Goal: Navigation & Orientation: Find specific page/section

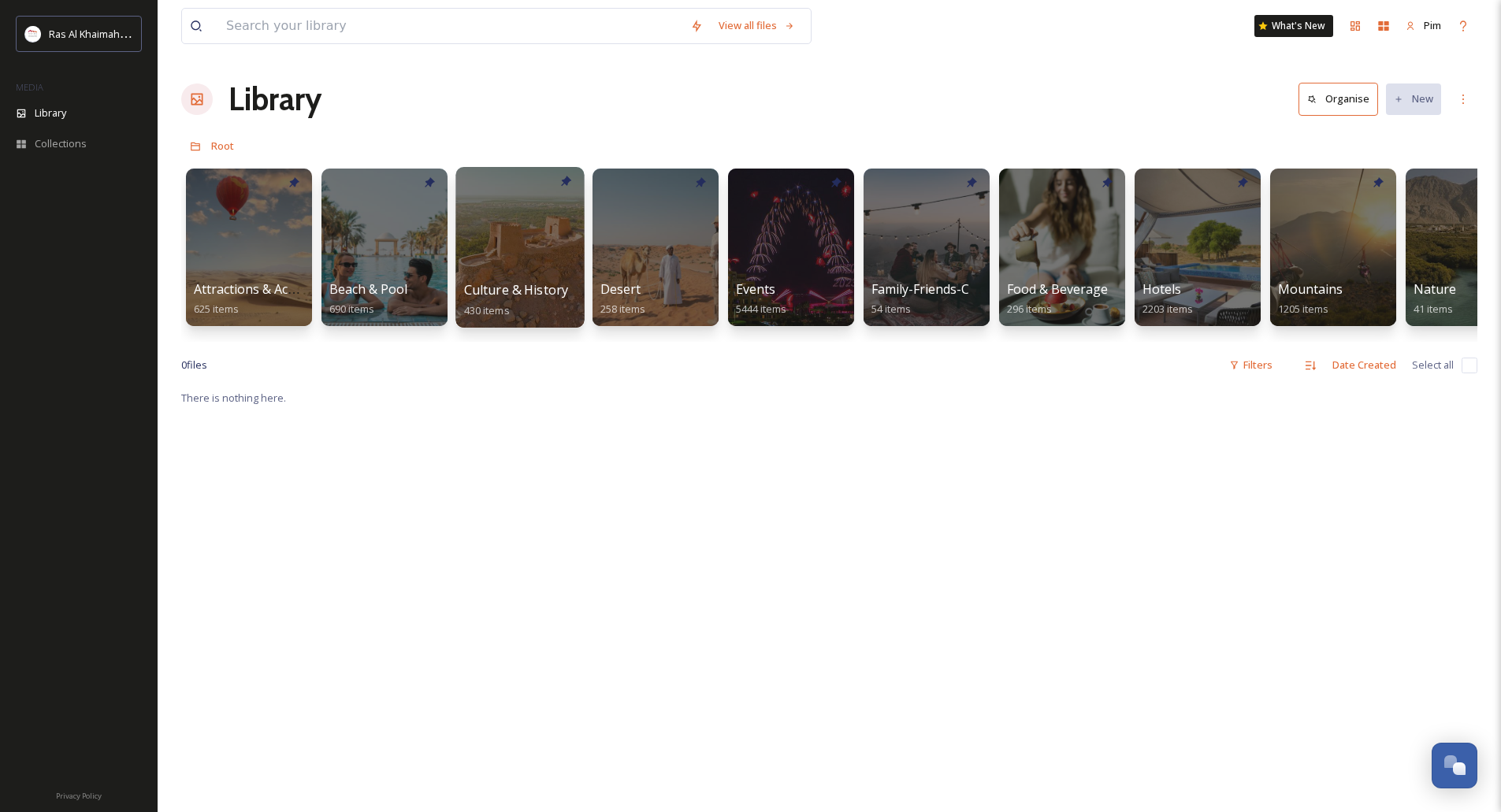
click at [541, 242] on div at bounding box center [519, 247] width 129 height 160
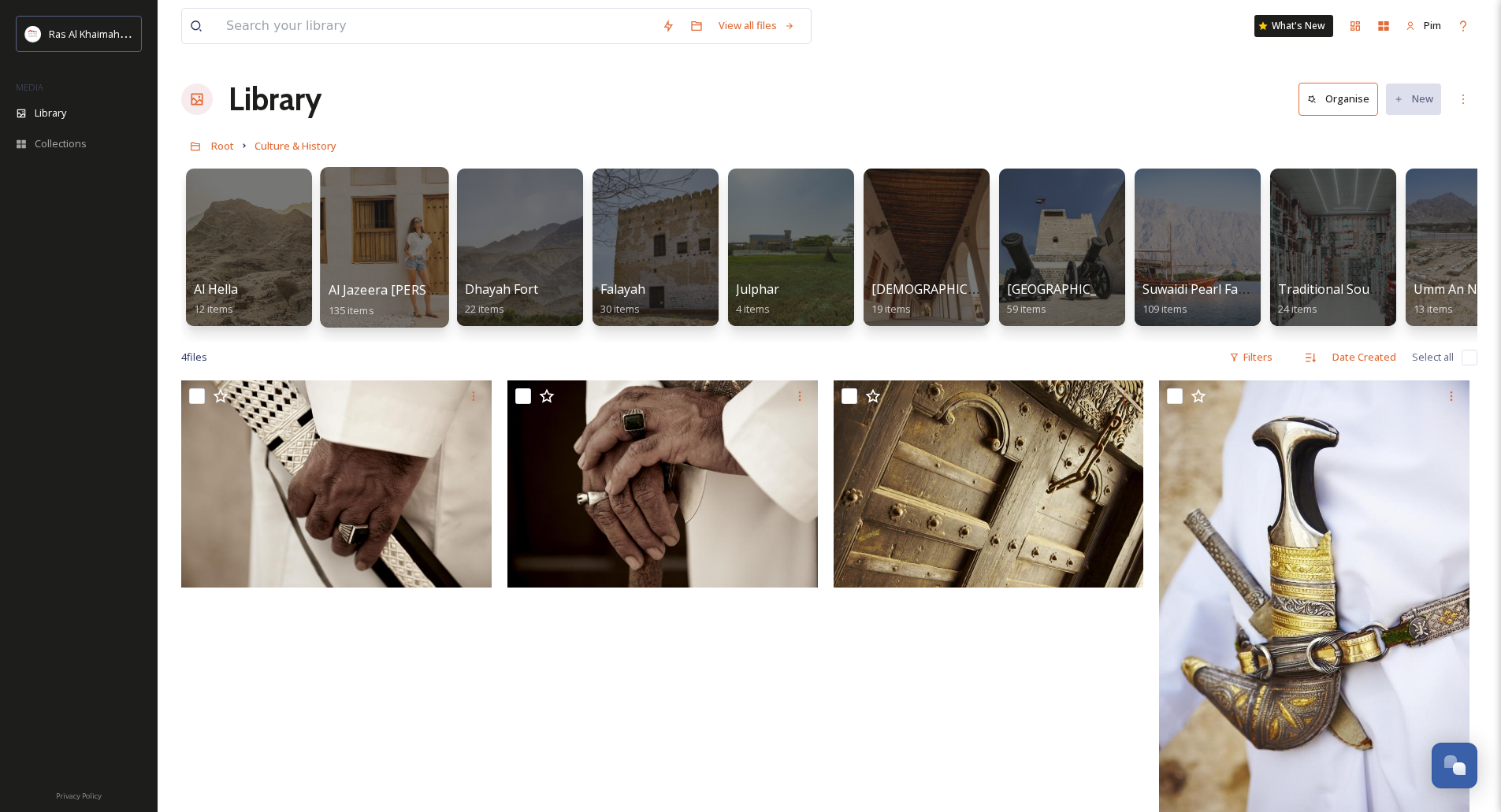
click at [397, 242] on div at bounding box center [384, 247] width 129 height 160
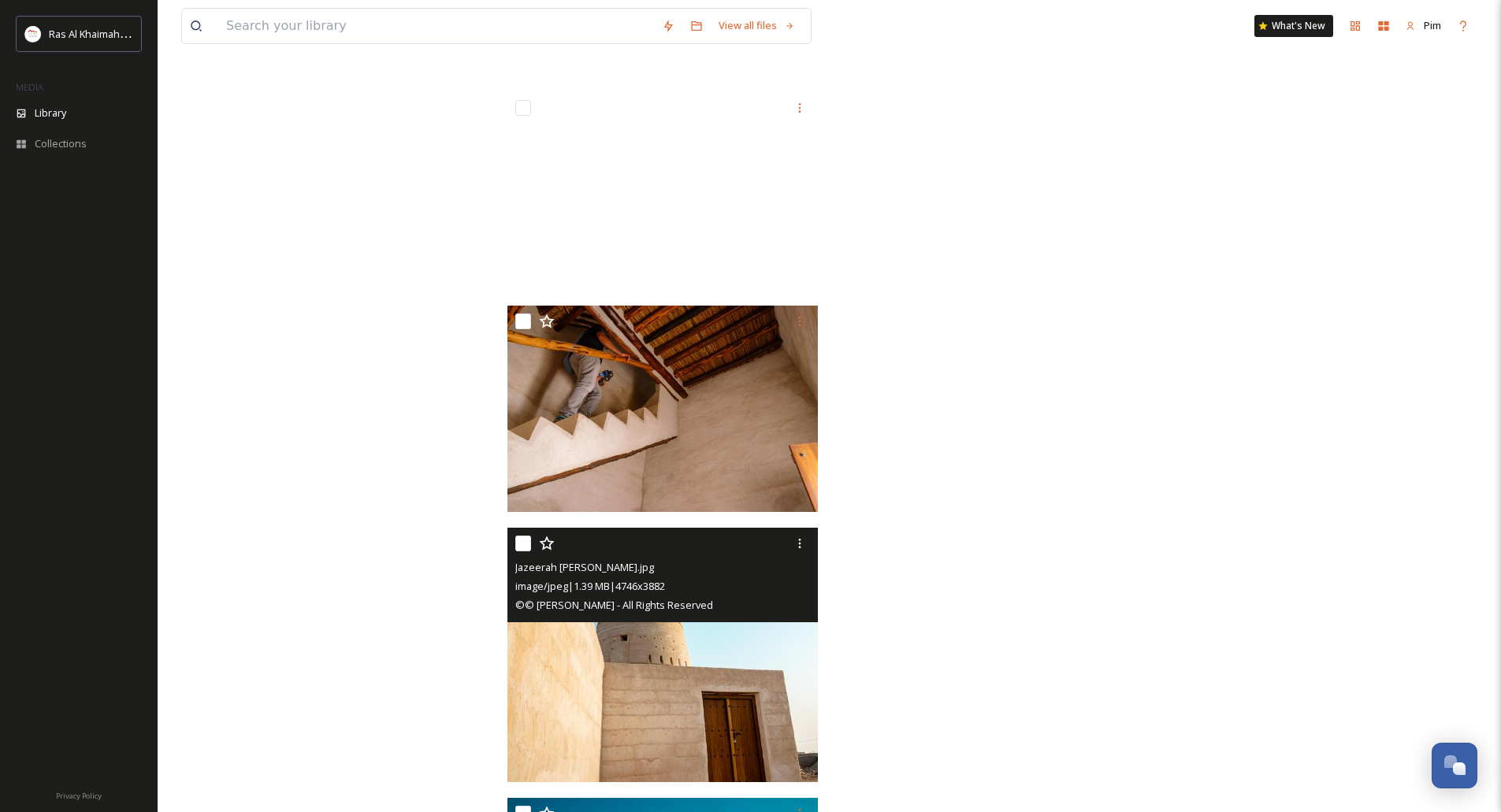
scroll to position [8960, 0]
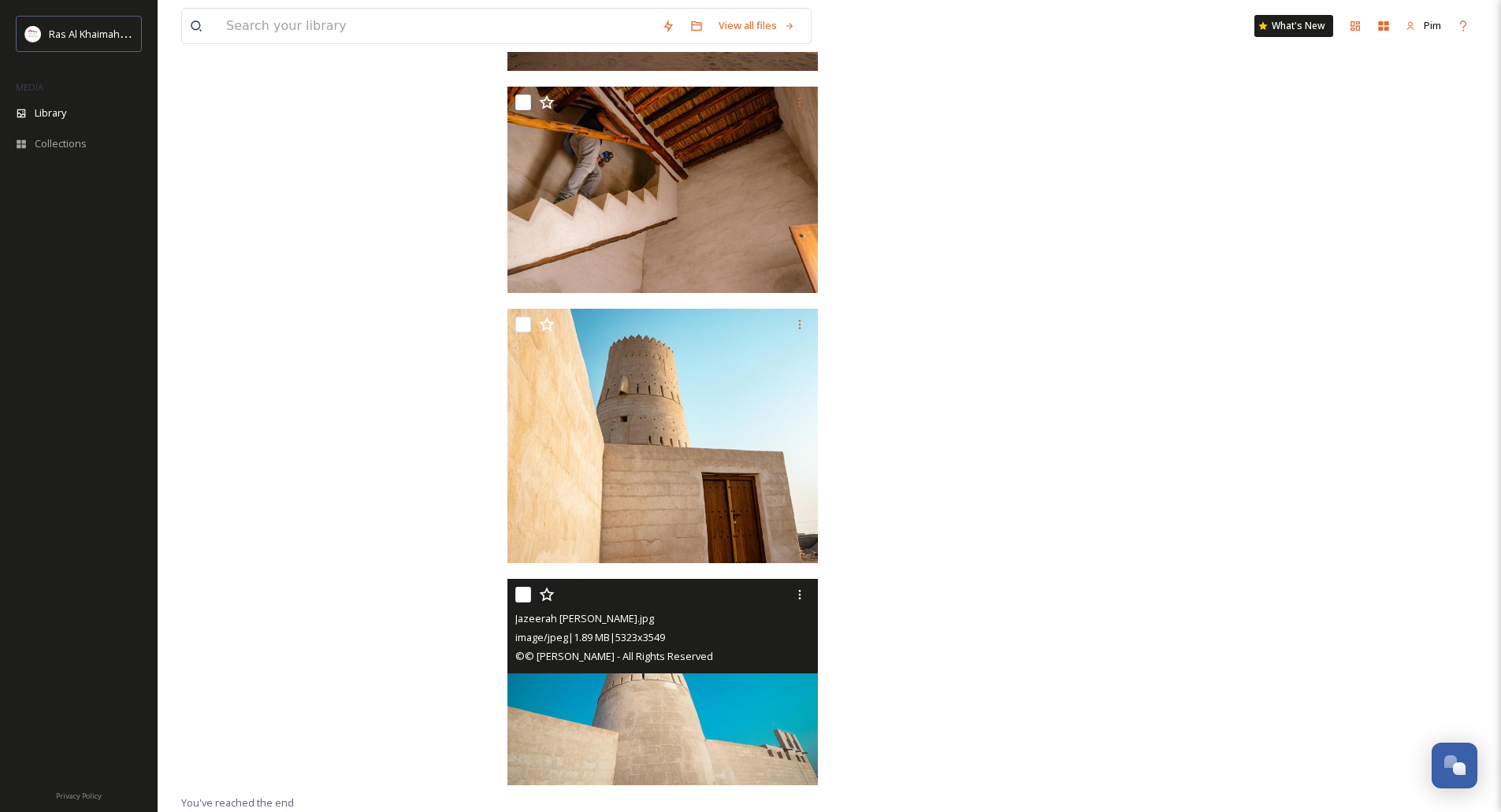
click at [694, 696] on img at bounding box center [662, 682] width 310 height 207
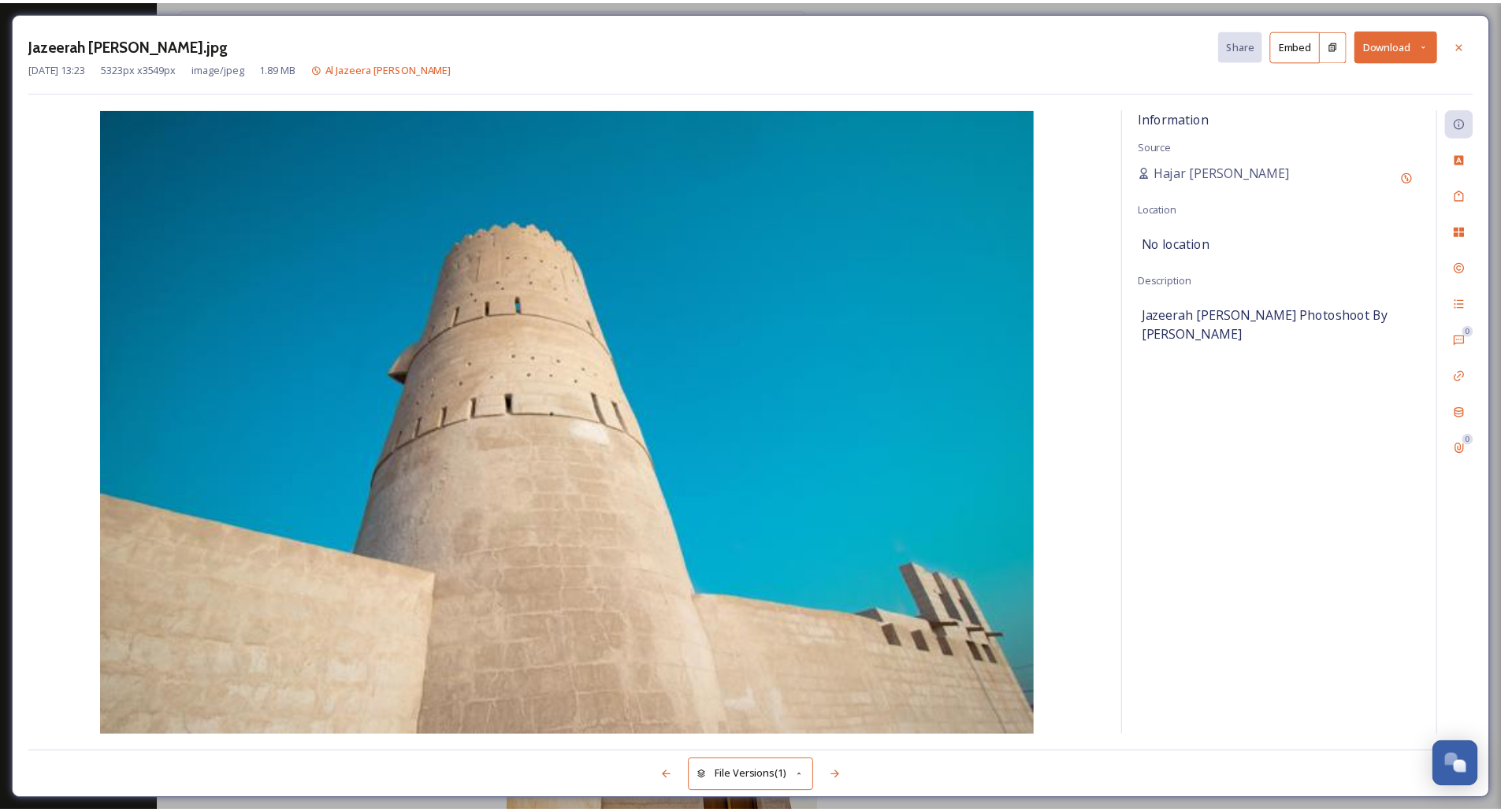
scroll to position [8827, 0]
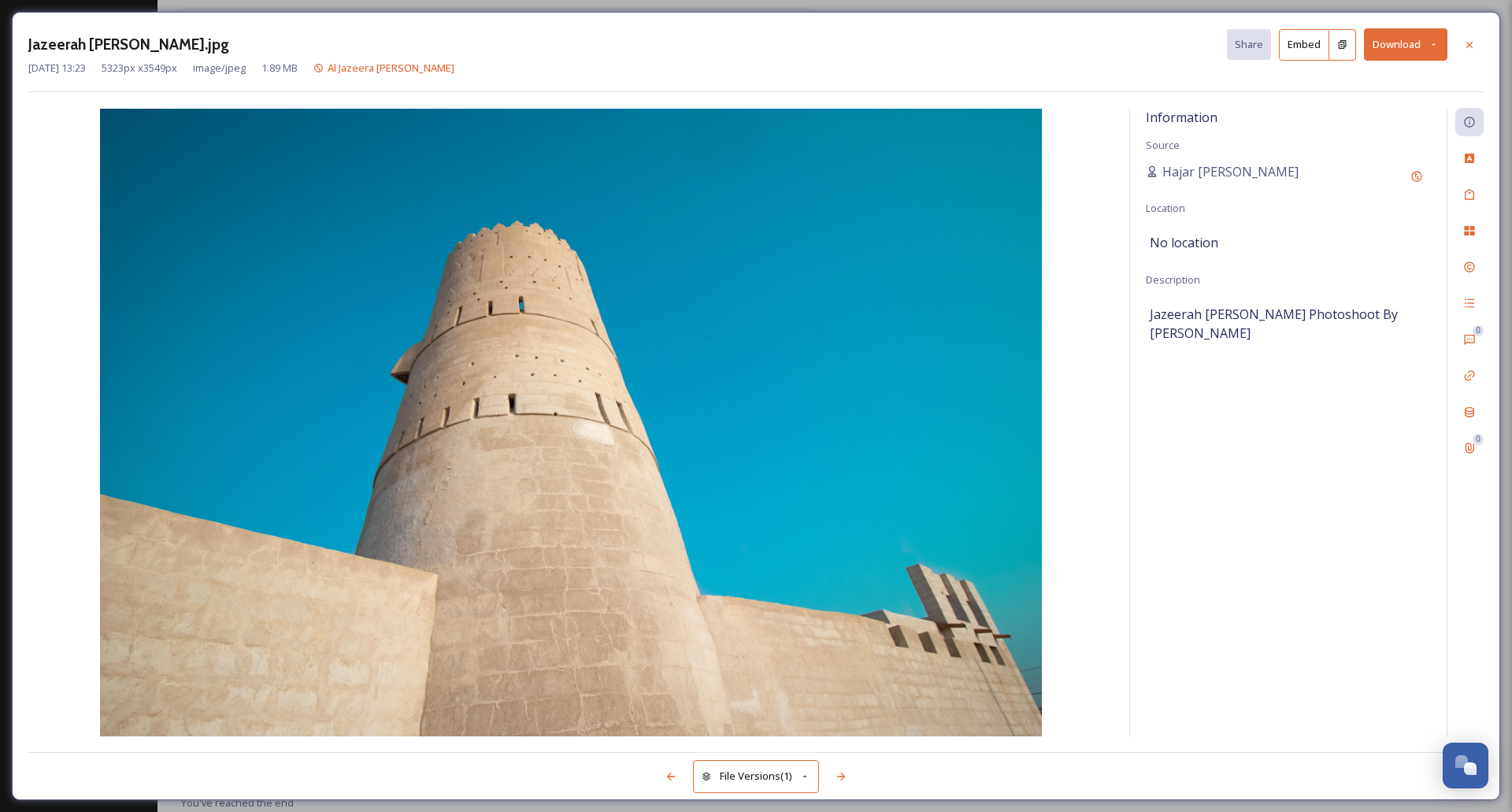
click at [799, 779] on button "File Versions (1)" at bounding box center [756, 776] width 126 height 33
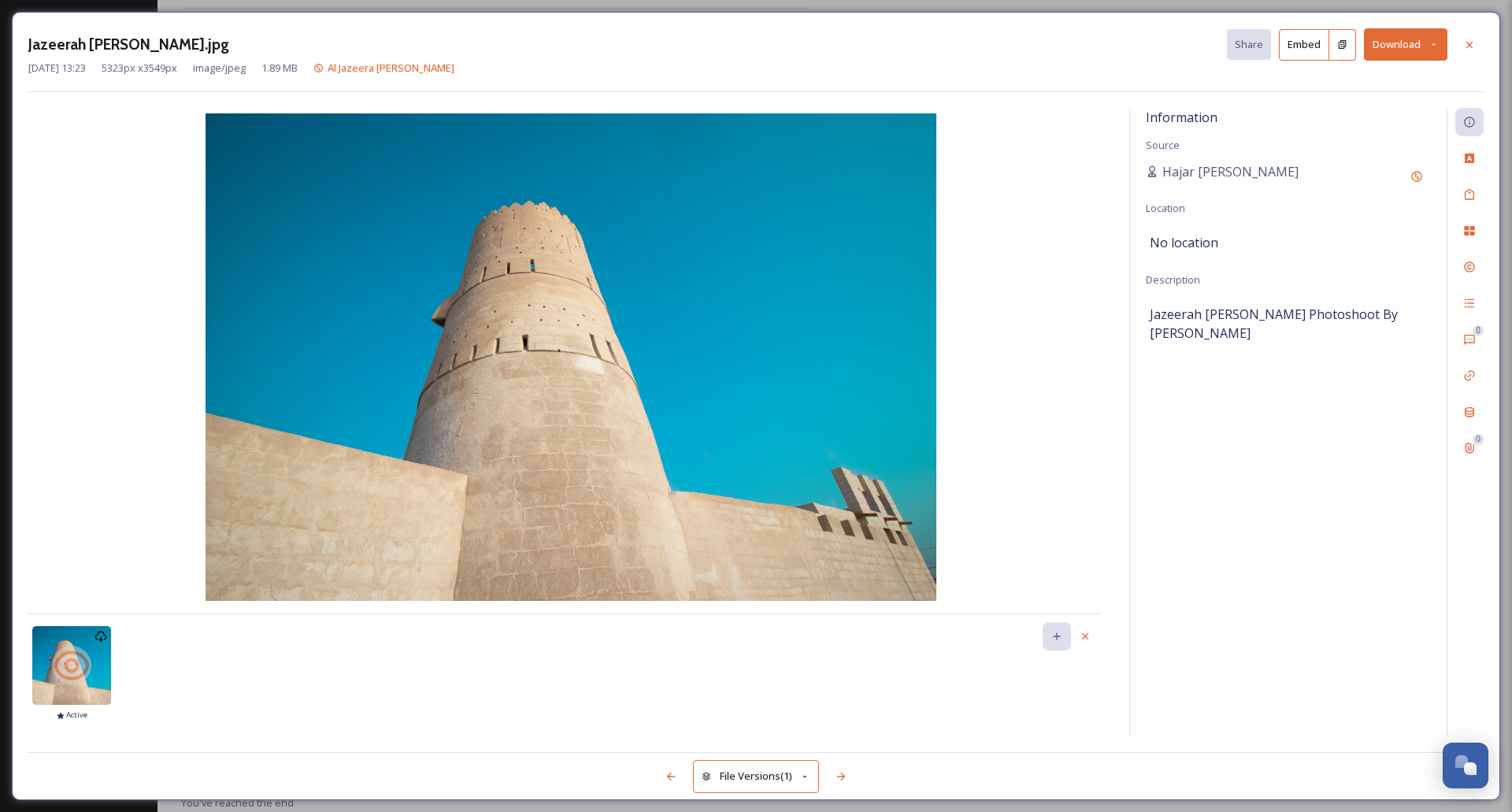
click at [799, 779] on button "File Versions (1)" at bounding box center [756, 776] width 126 height 33
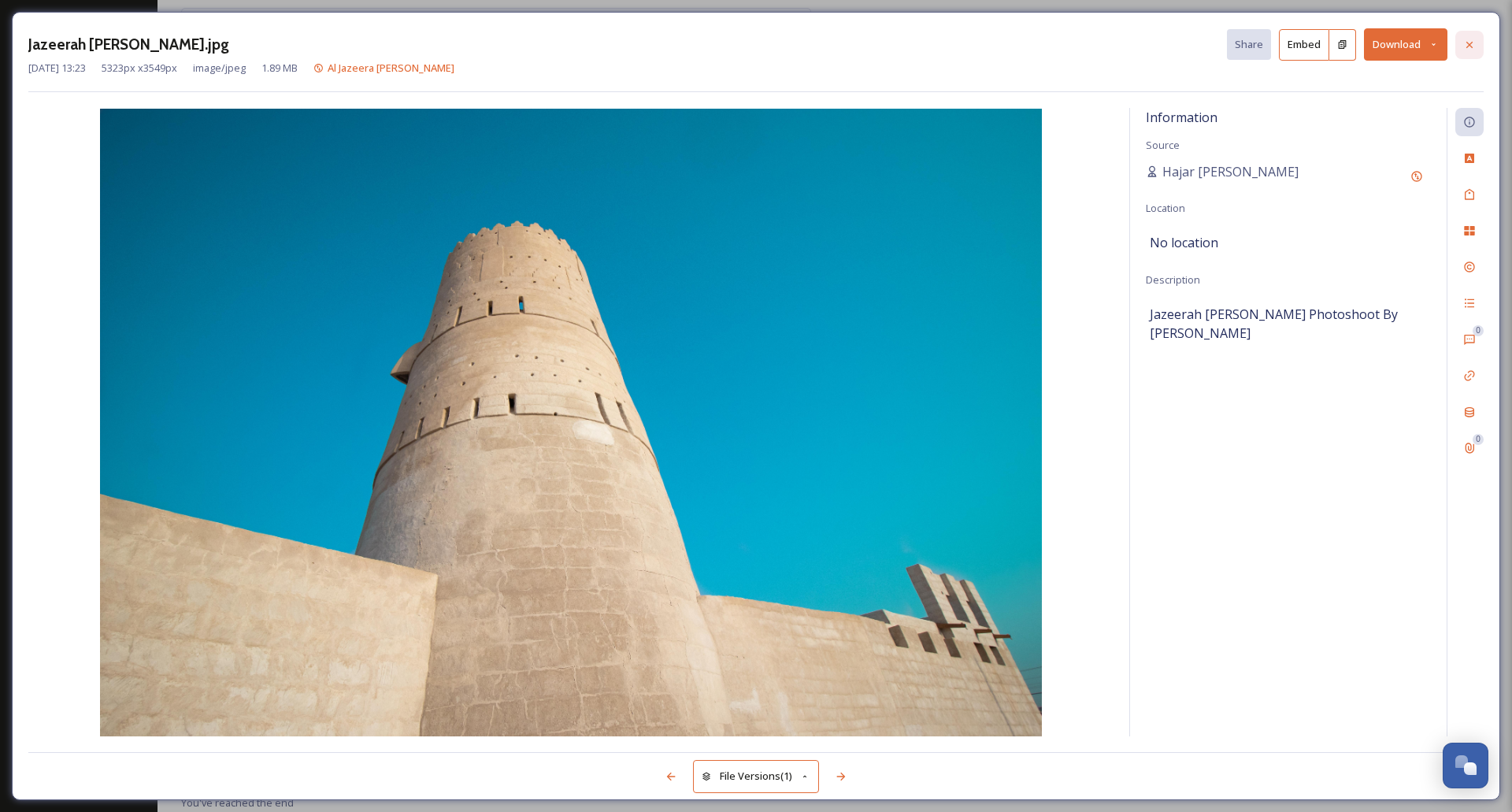
click at [1479, 46] on div at bounding box center [1470, 45] width 28 height 28
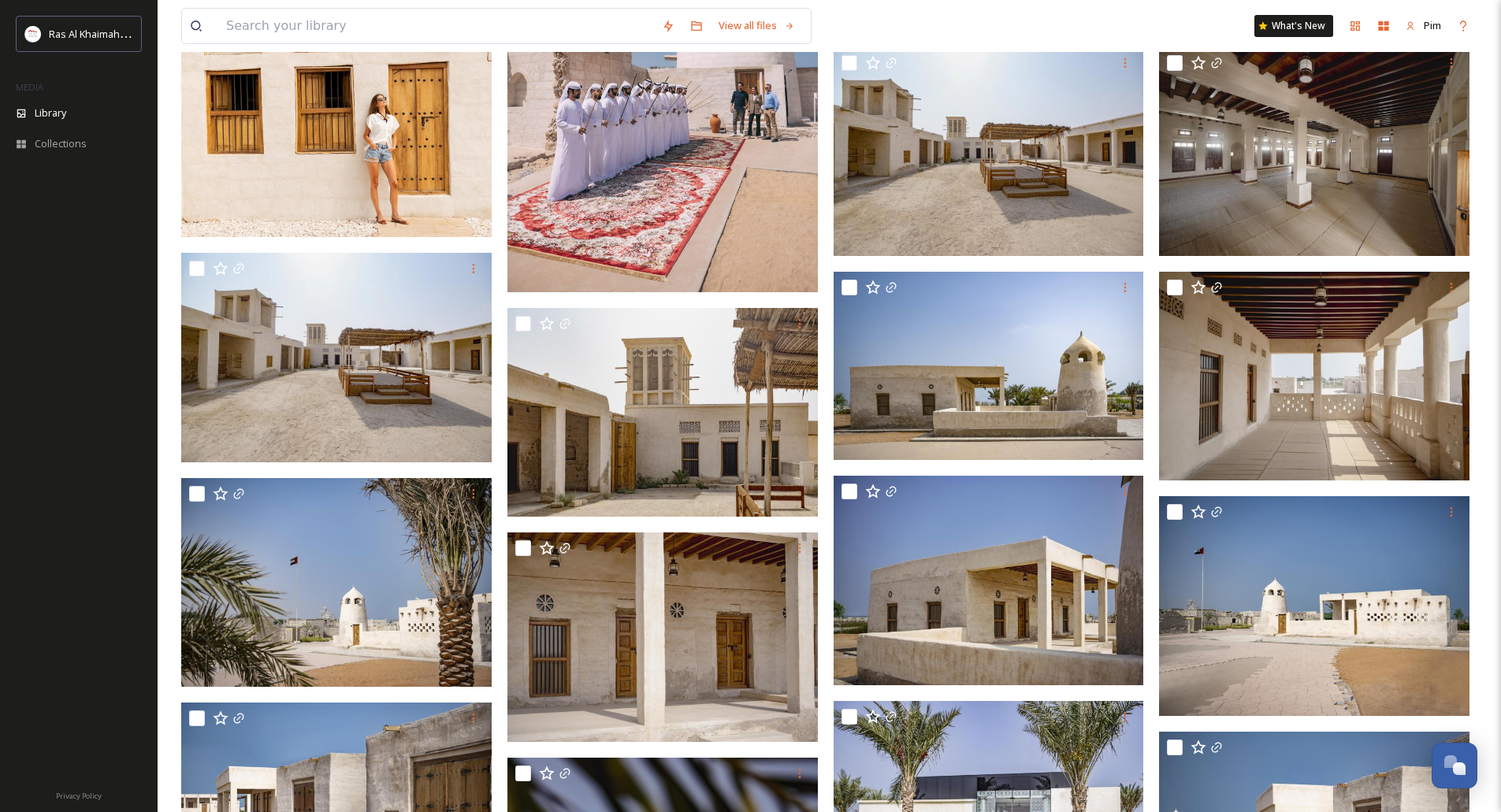
scroll to position [37, 0]
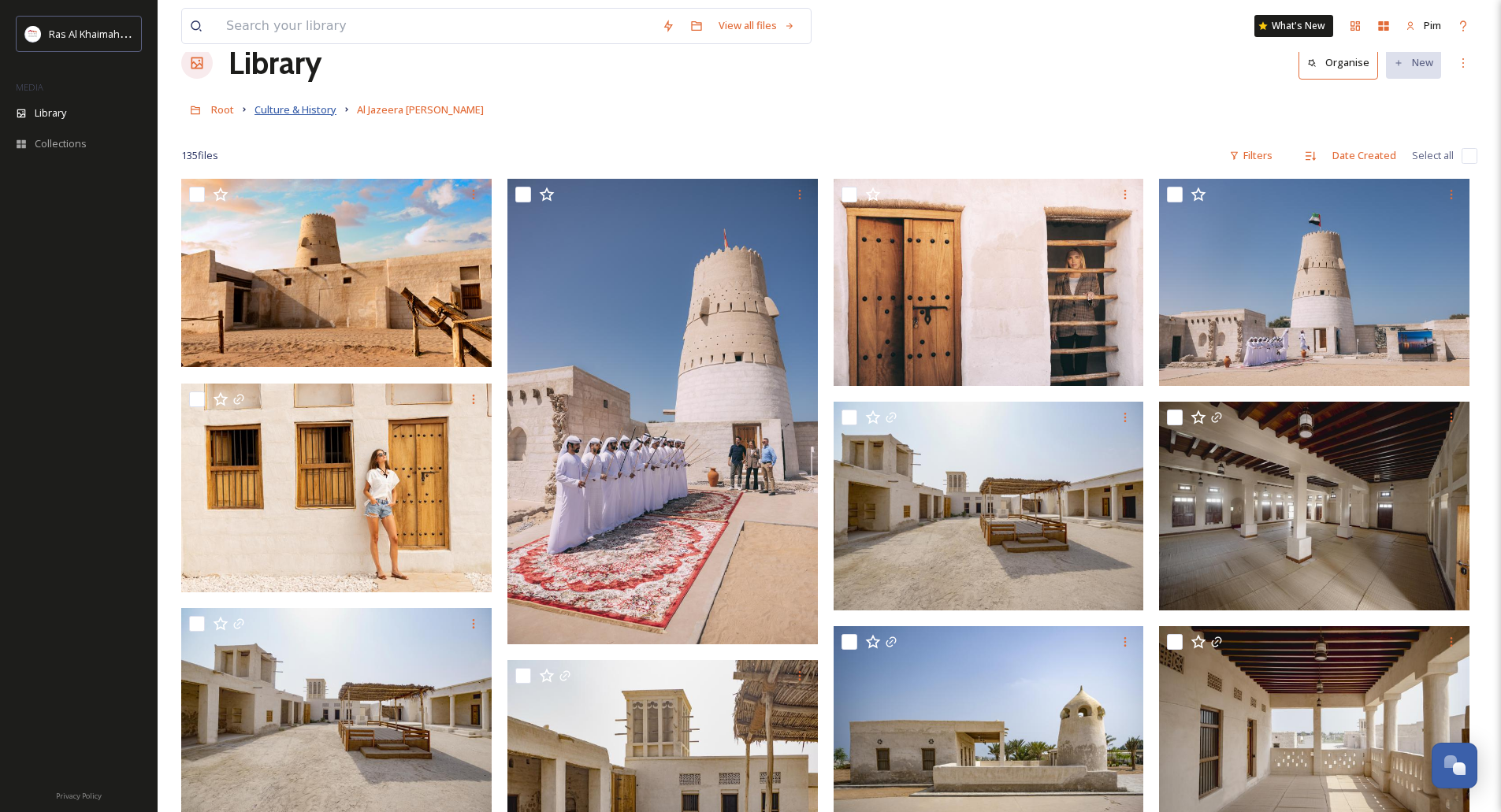
click at [312, 110] on span "Culture & History" at bounding box center [295, 109] width 82 height 14
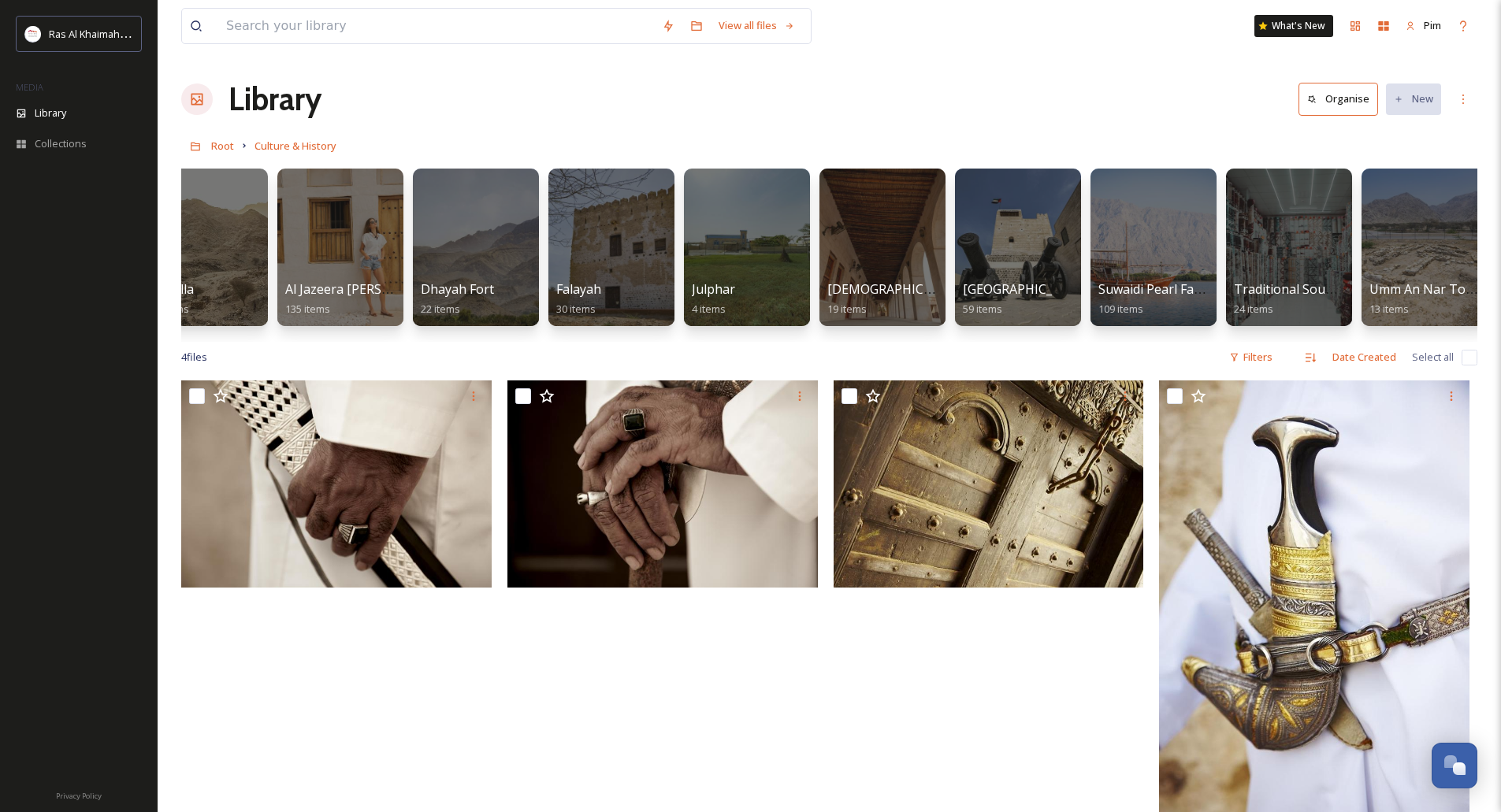
scroll to position [0, 59]
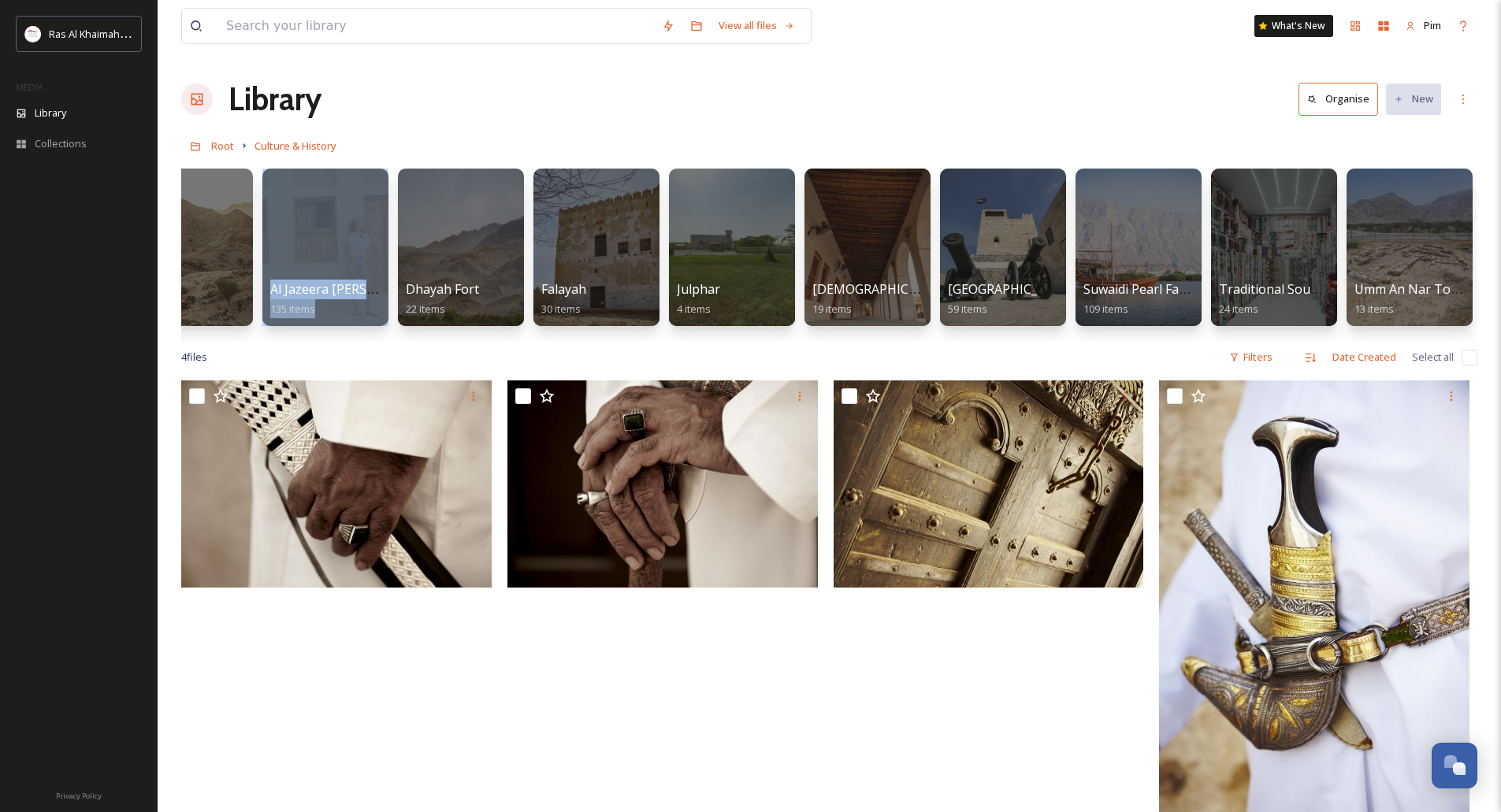
drag, startPoint x: 347, startPoint y: 340, endPoint x: 237, endPoint y: 343, distance: 110.0
click at [237, 342] on div "Al Hella 12 items Al Jazeera [PERSON_NAME] 135 items Dhayah Fort 22 items Falay…" at bounding box center [829, 251] width 1296 height 181
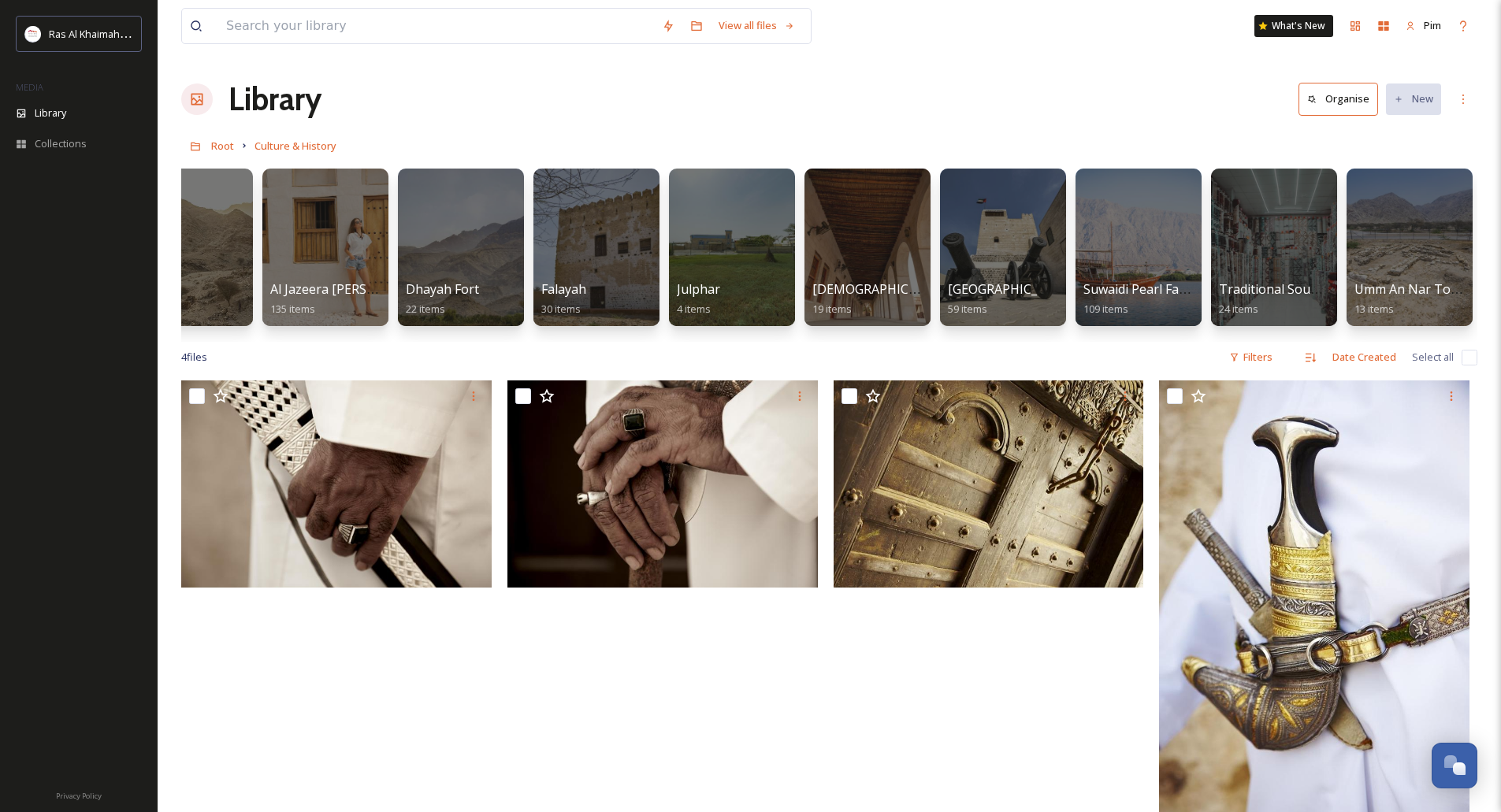
click at [235, 143] on div "Root Culture & History" at bounding box center [829, 146] width 1296 height 30
click at [223, 145] on span "Root" at bounding box center [222, 145] width 23 height 14
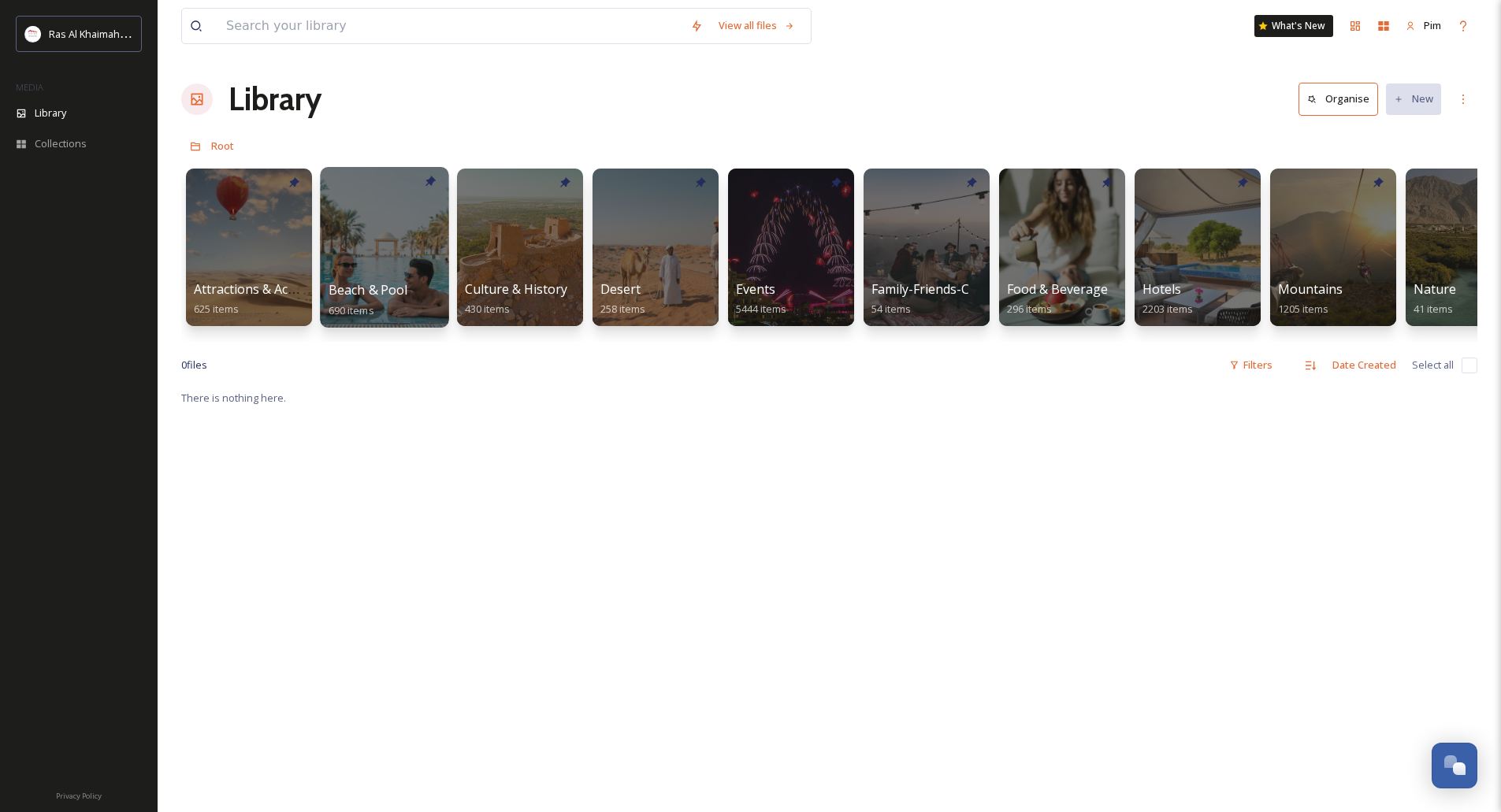
click at [403, 264] on div at bounding box center [384, 247] width 129 height 160
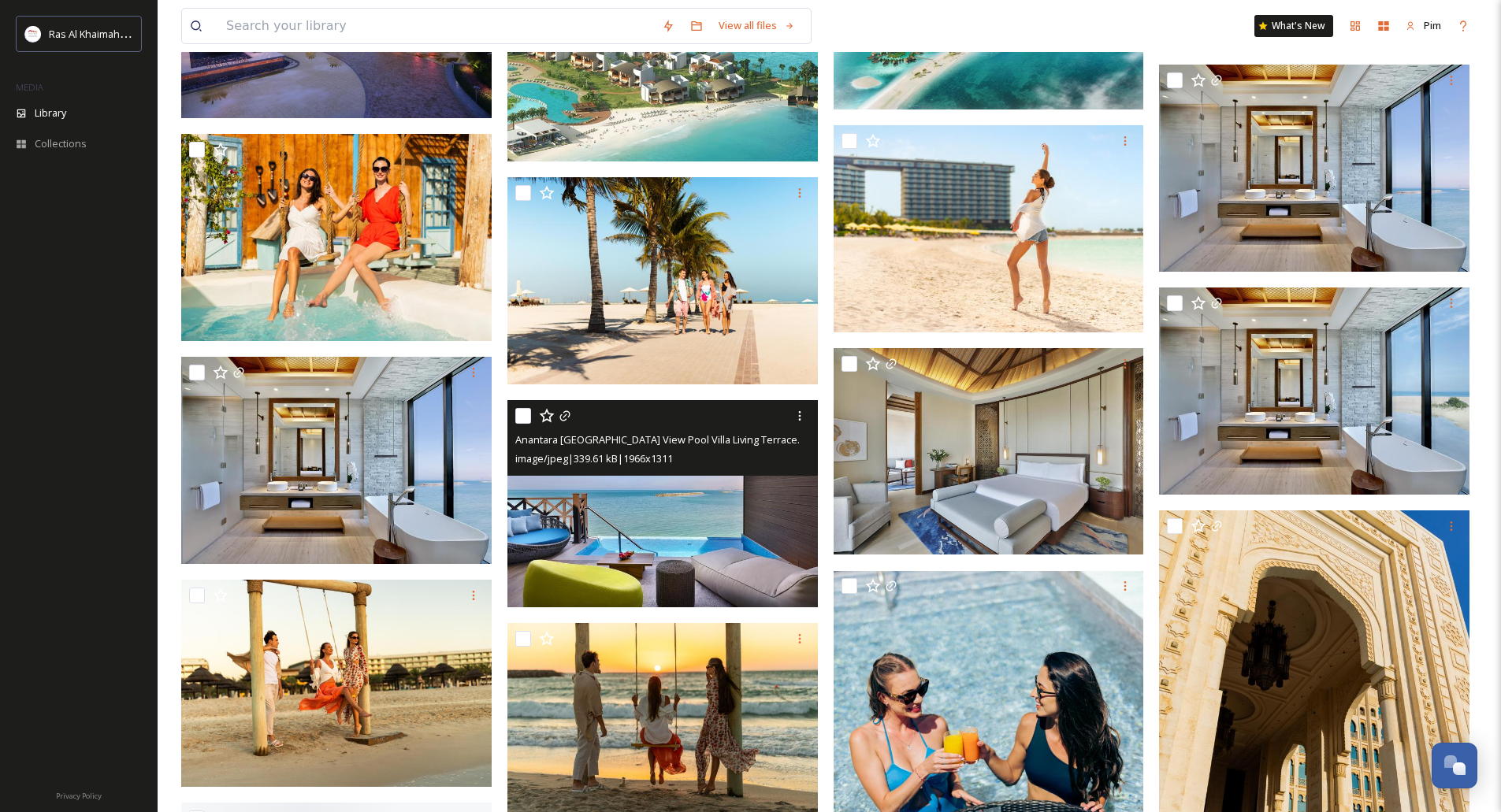
scroll to position [4961, 0]
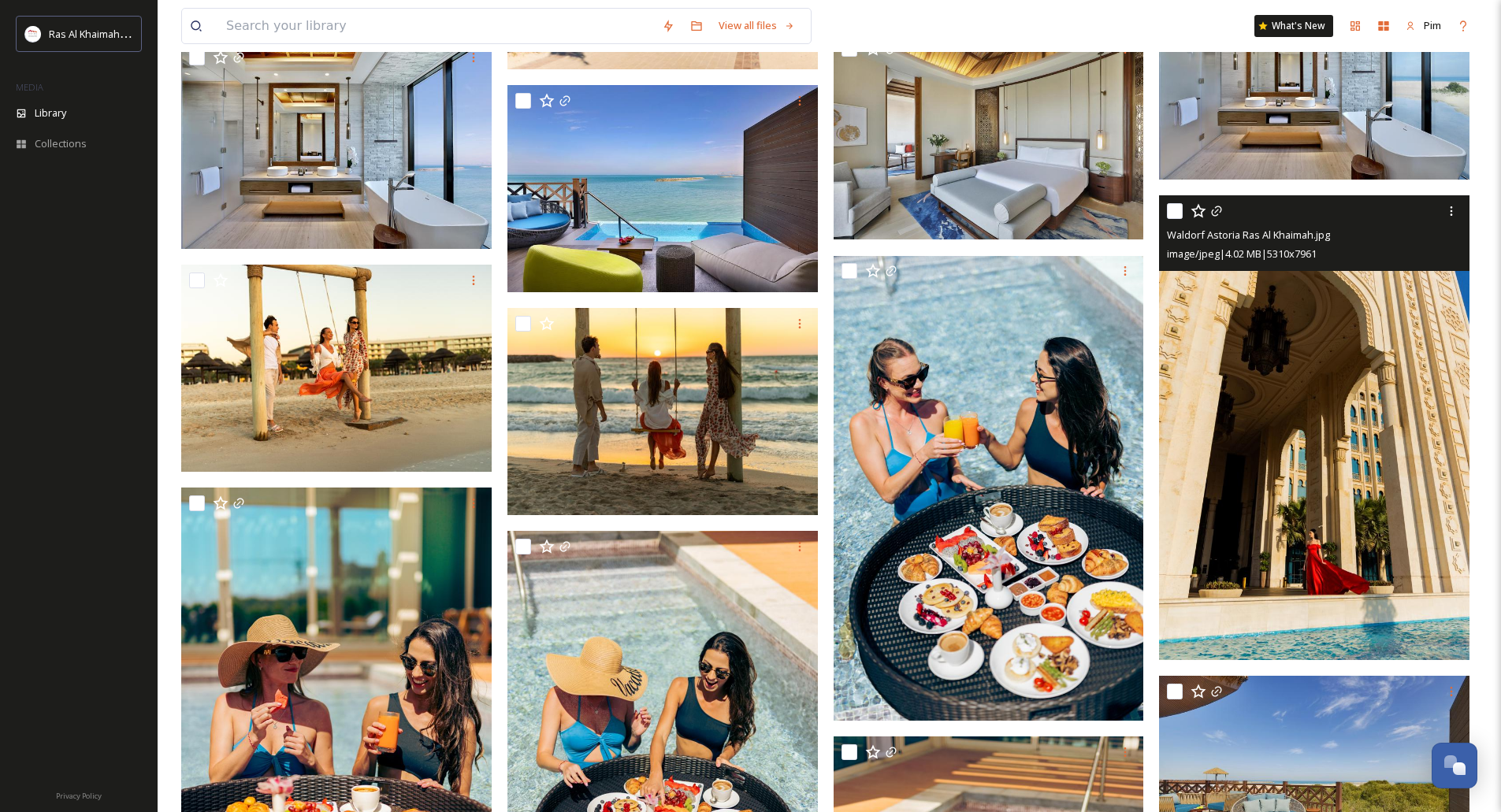
click at [1312, 497] on img at bounding box center [1314, 427] width 310 height 465
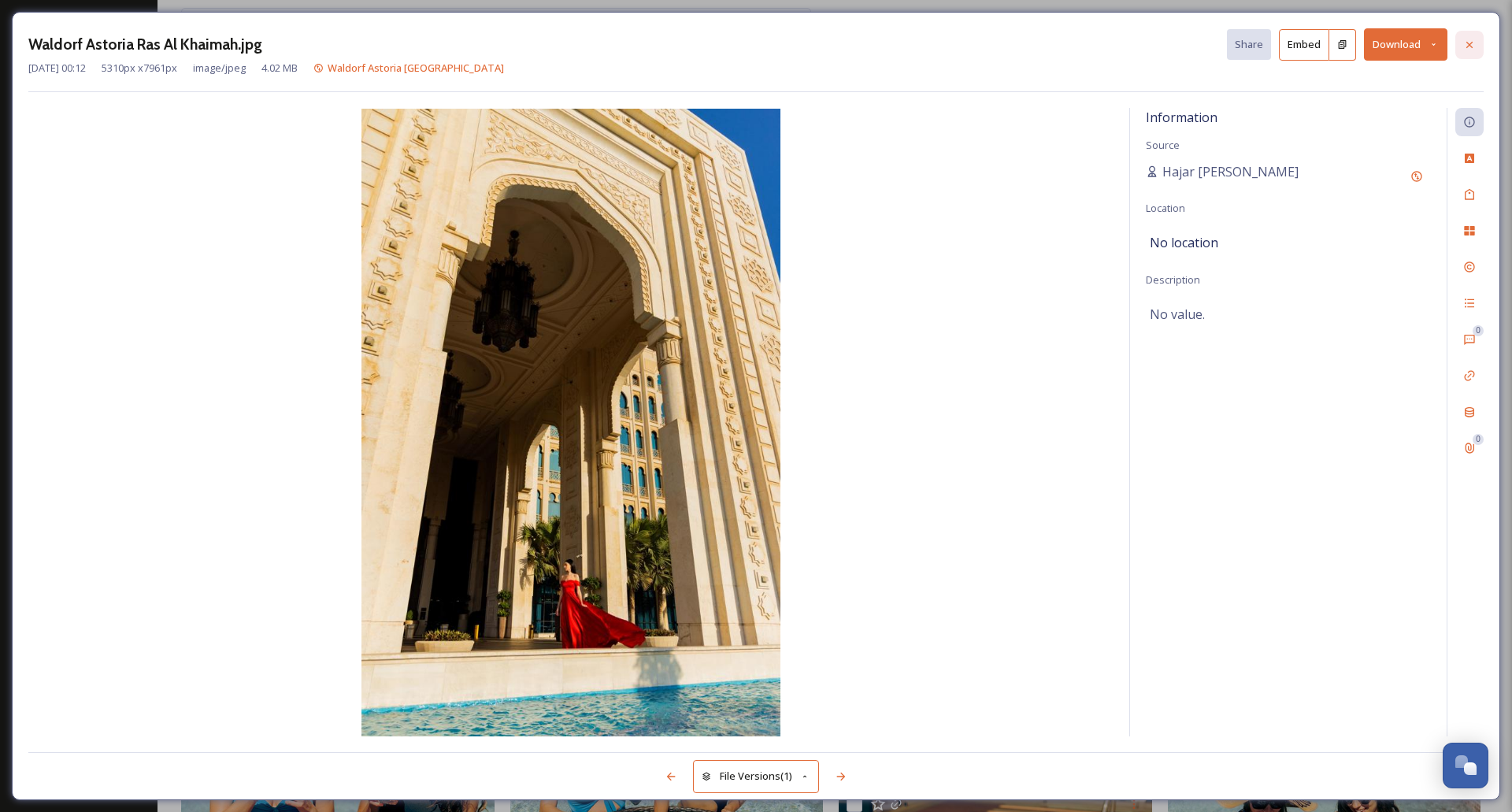
click at [1464, 46] on icon at bounding box center [1469, 44] width 12 height 12
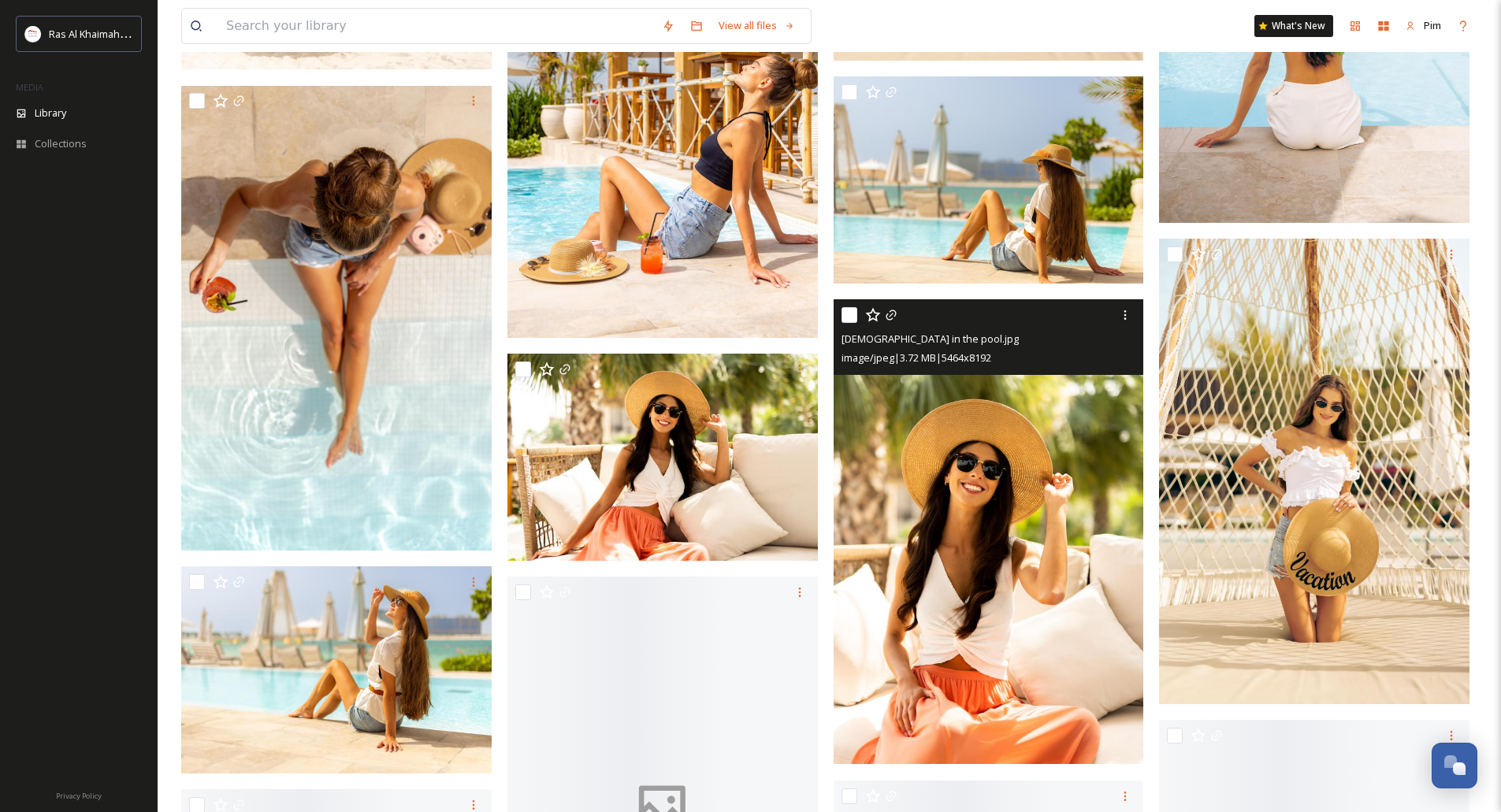
scroll to position [10711, 0]
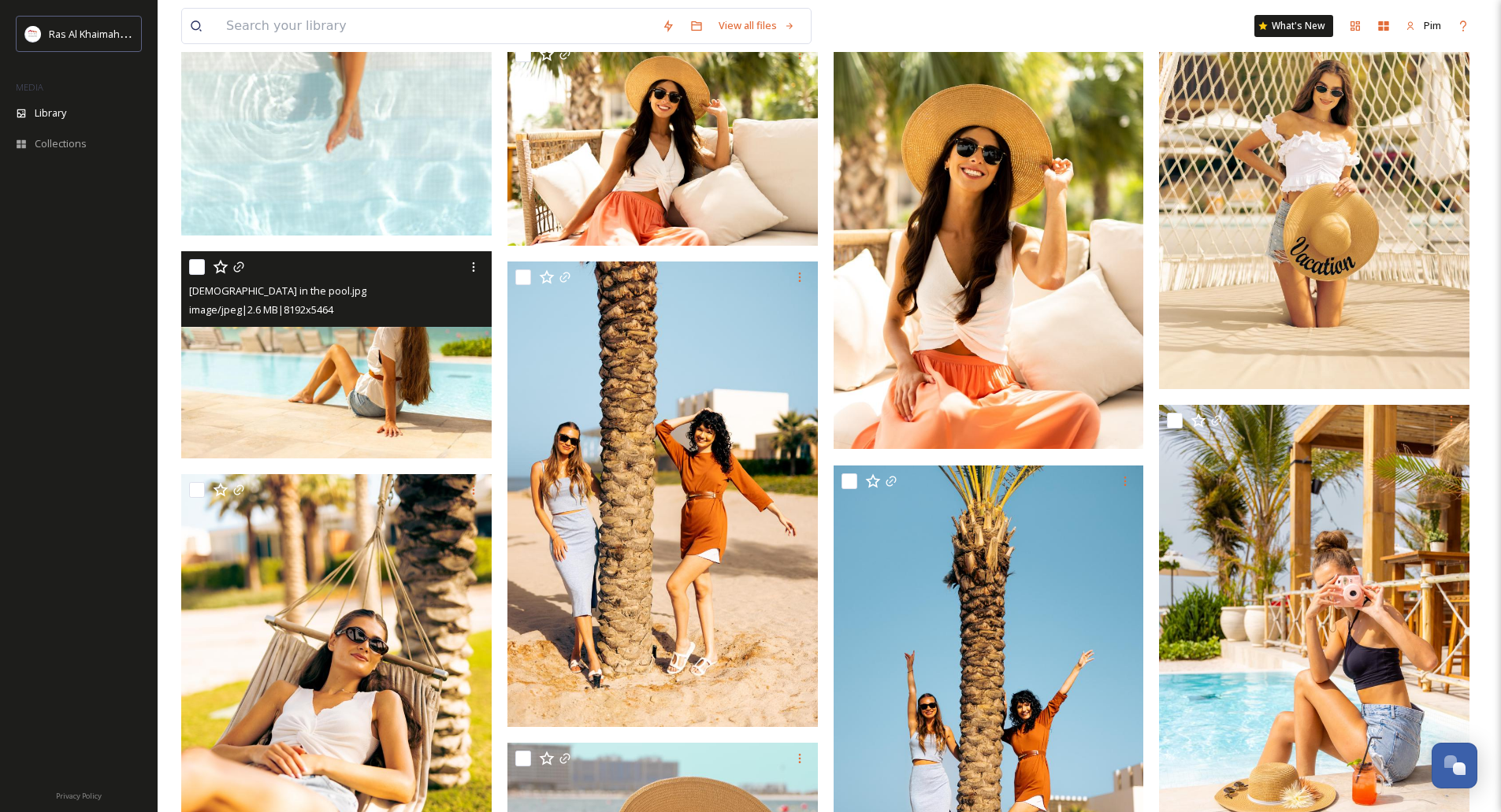
click at [326, 381] on img at bounding box center [336, 355] width 310 height 207
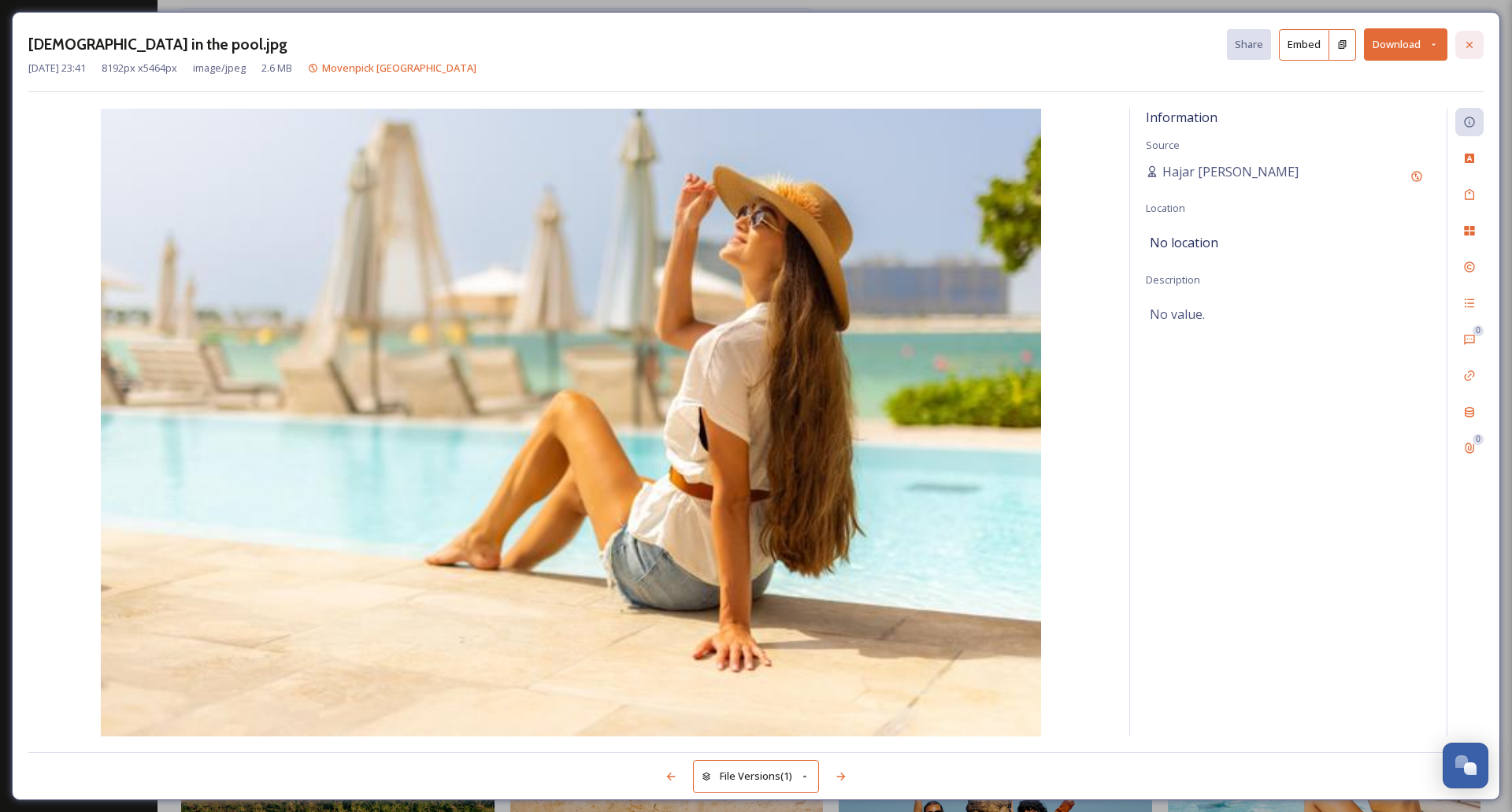
click at [1468, 43] on icon at bounding box center [1470, 44] width 7 height 7
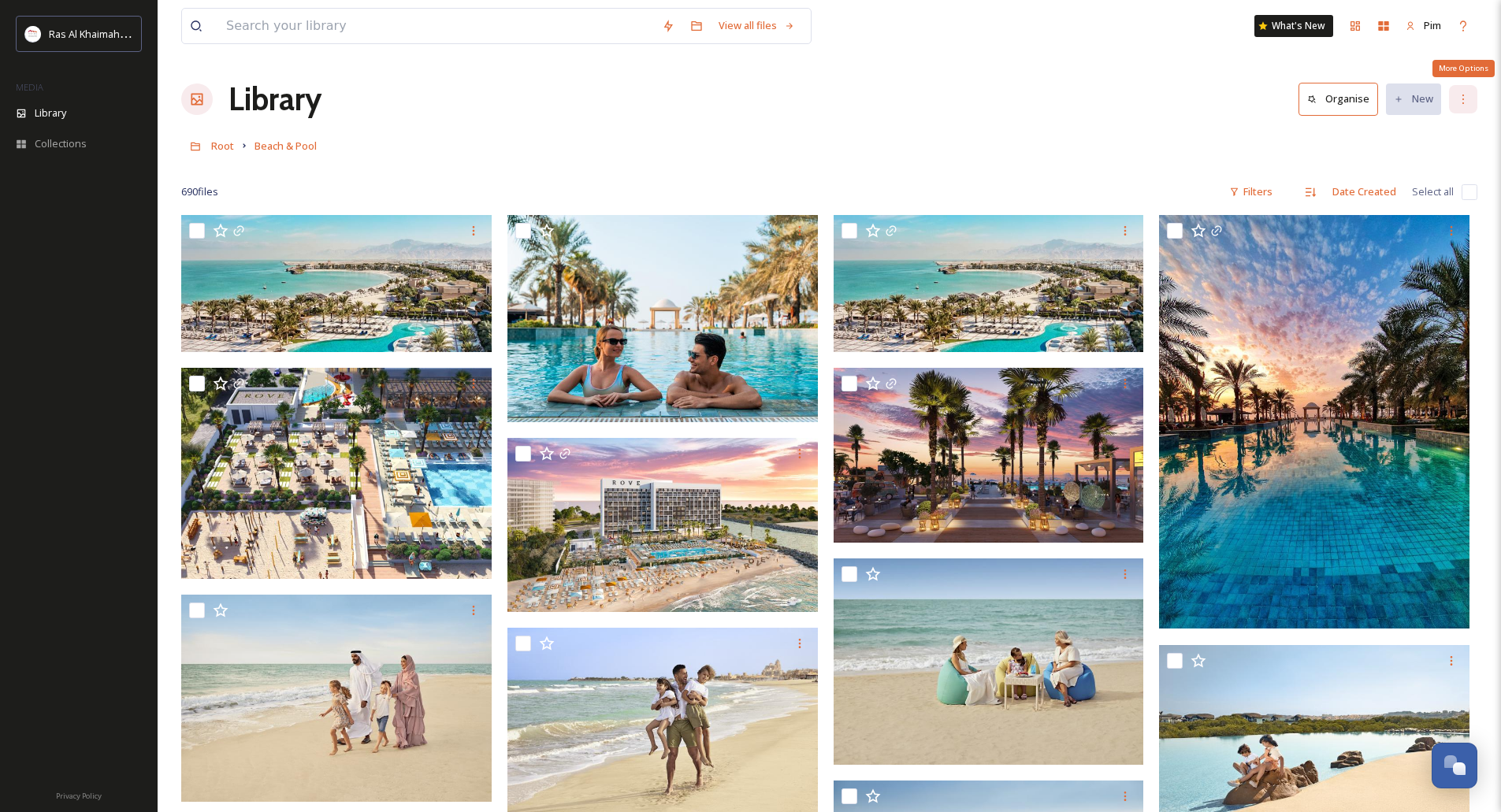
click at [1461, 102] on icon at bounding box center [1463, 98] width 12 height 12
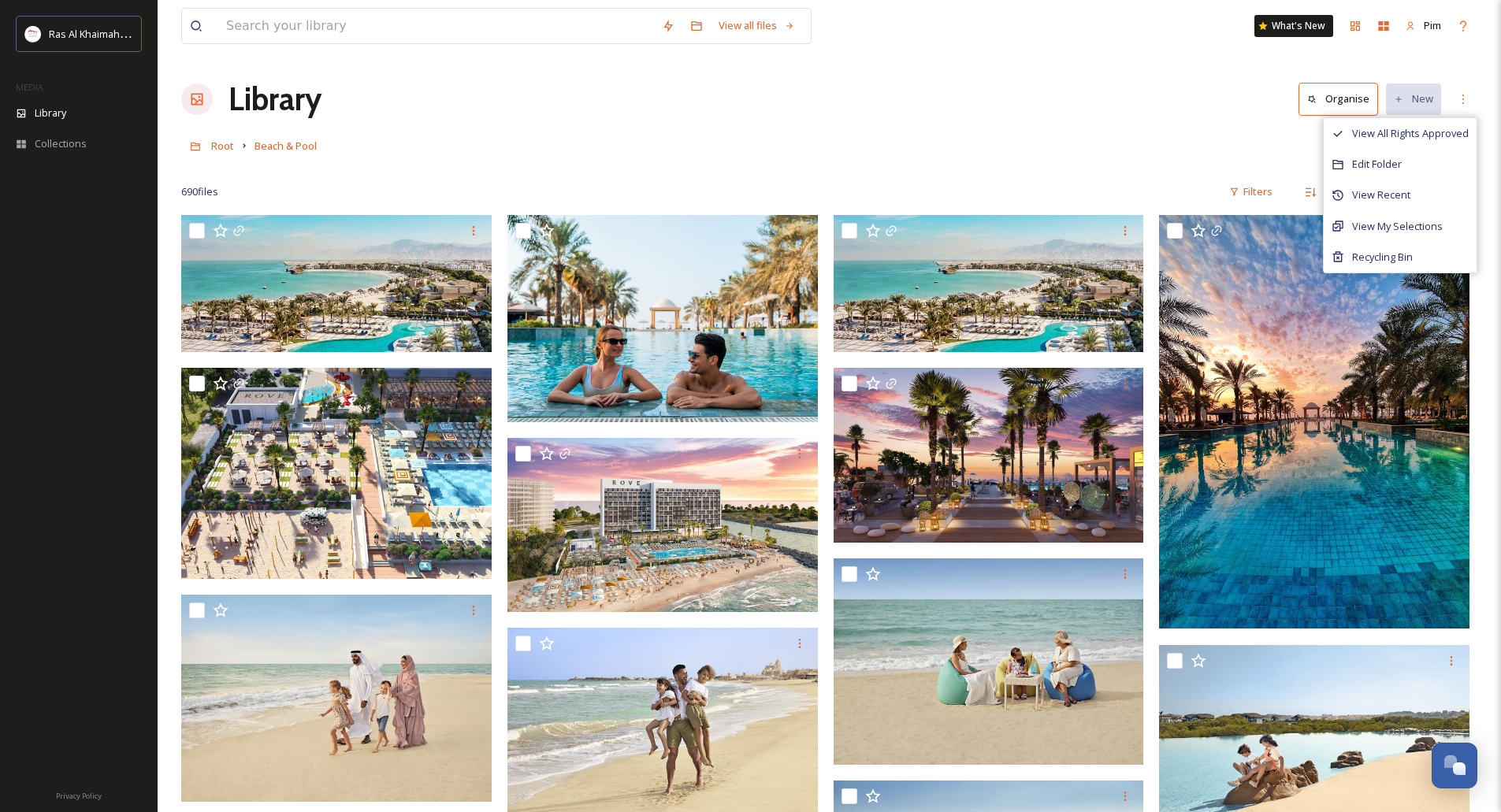
click at [811, 150] on div "Root Beach & Pool" at bounding box center [829, 146] width 1296 height 30
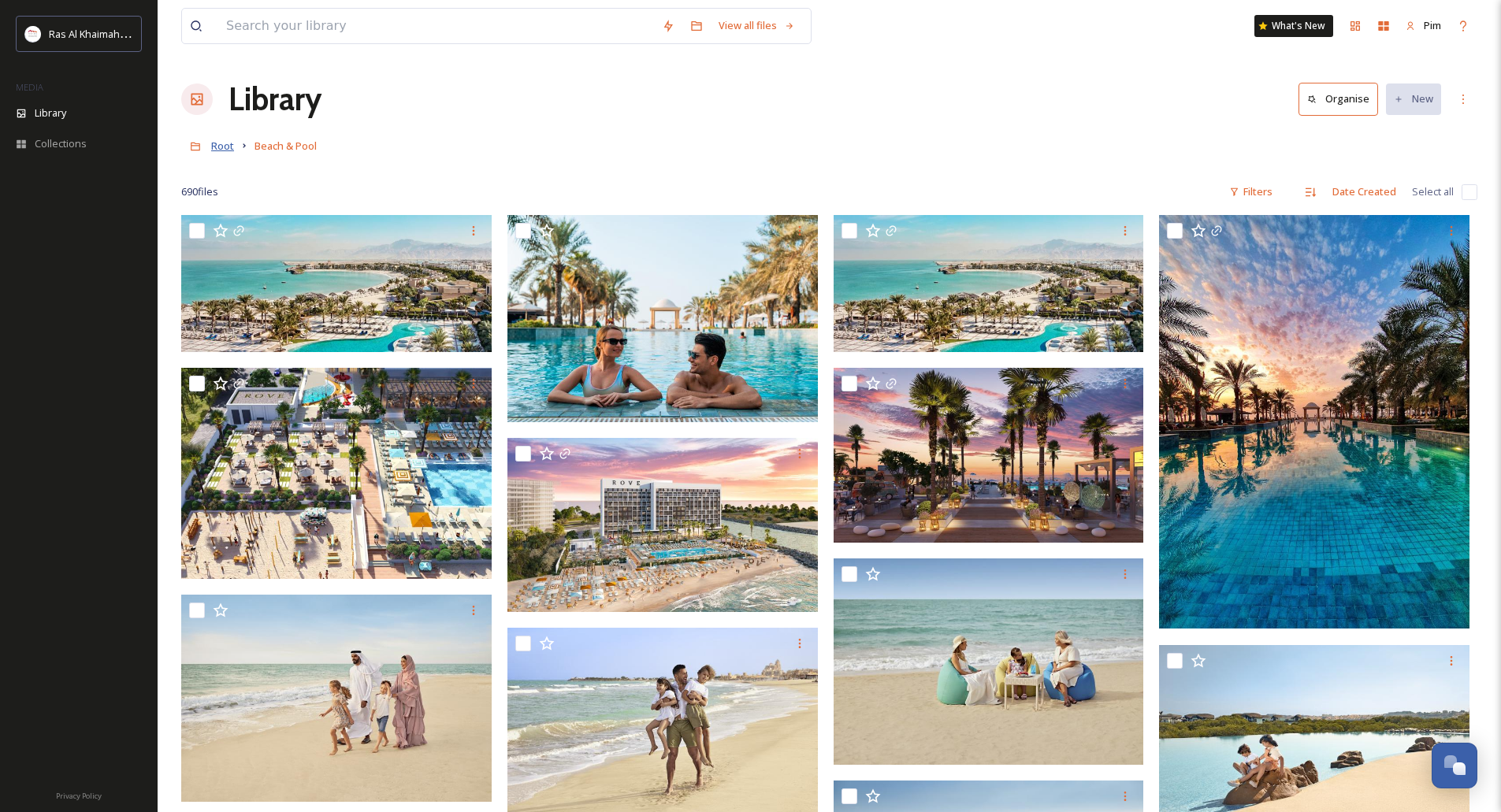
click at [226, 143] on span "Root" at bounding box center [222, 145] width 23 height 14
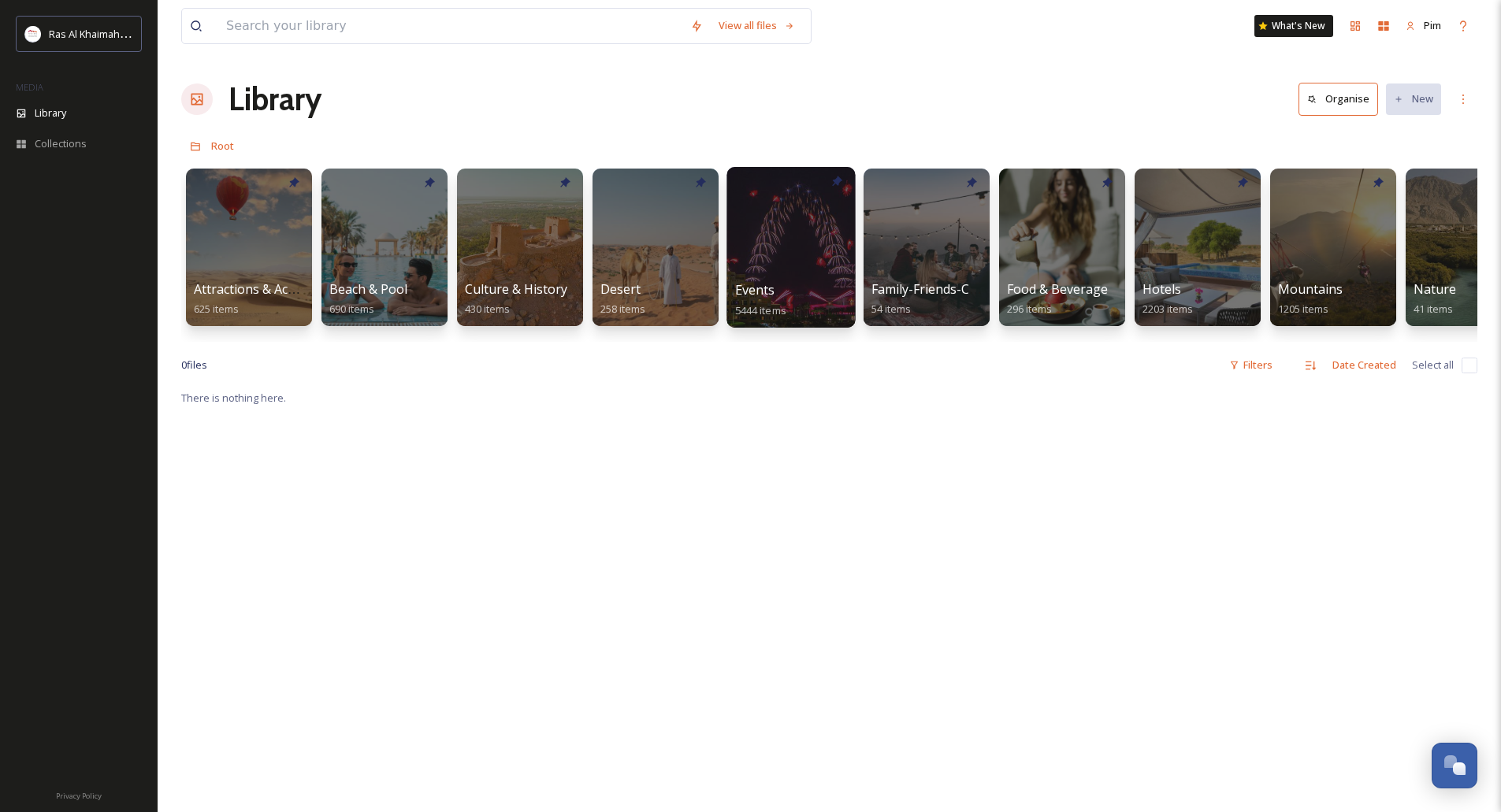
click at [814, 255] on div at bounding box center [790, 247] width 129 height 160
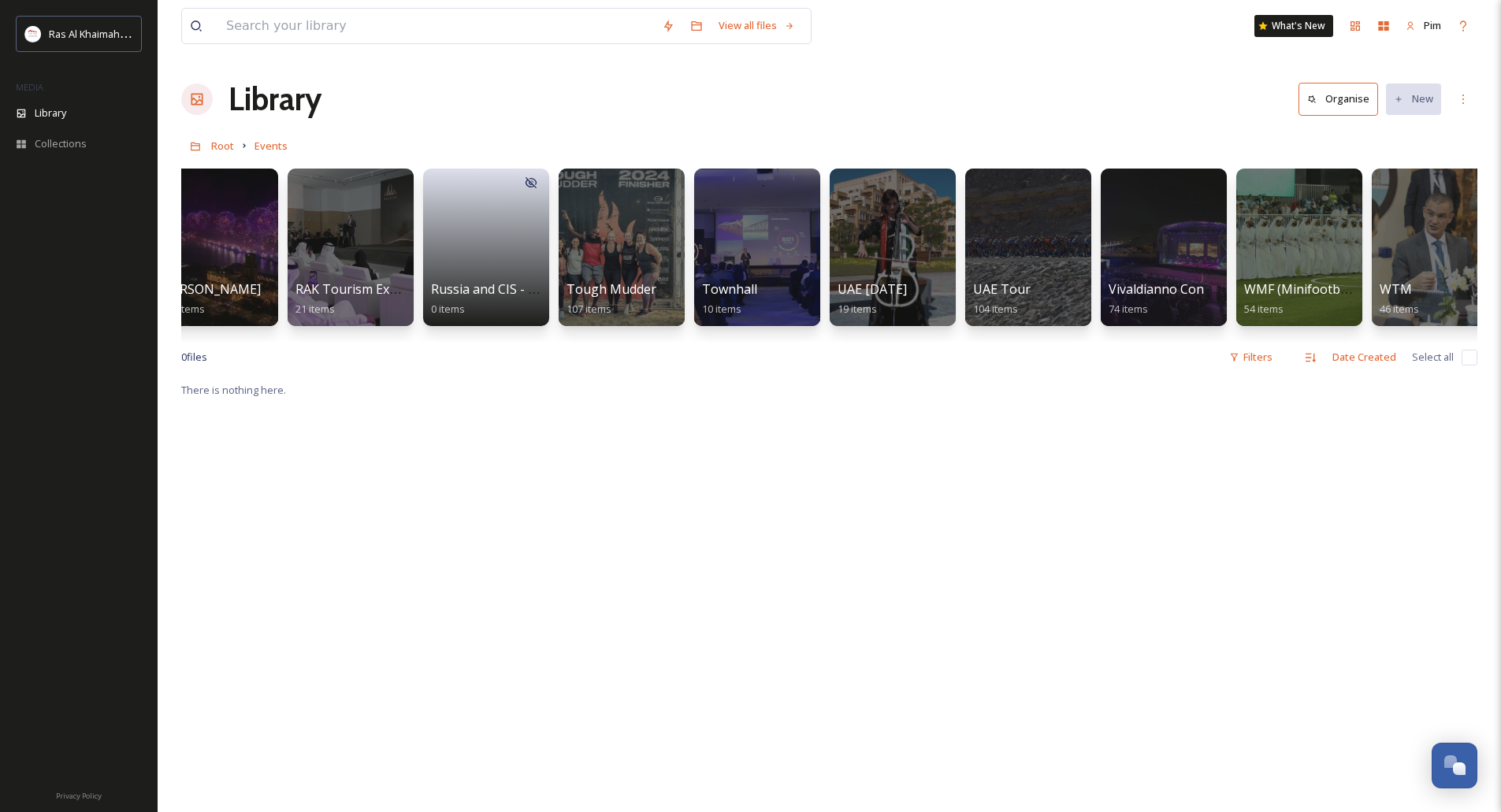
scroll to position [0, 2363]
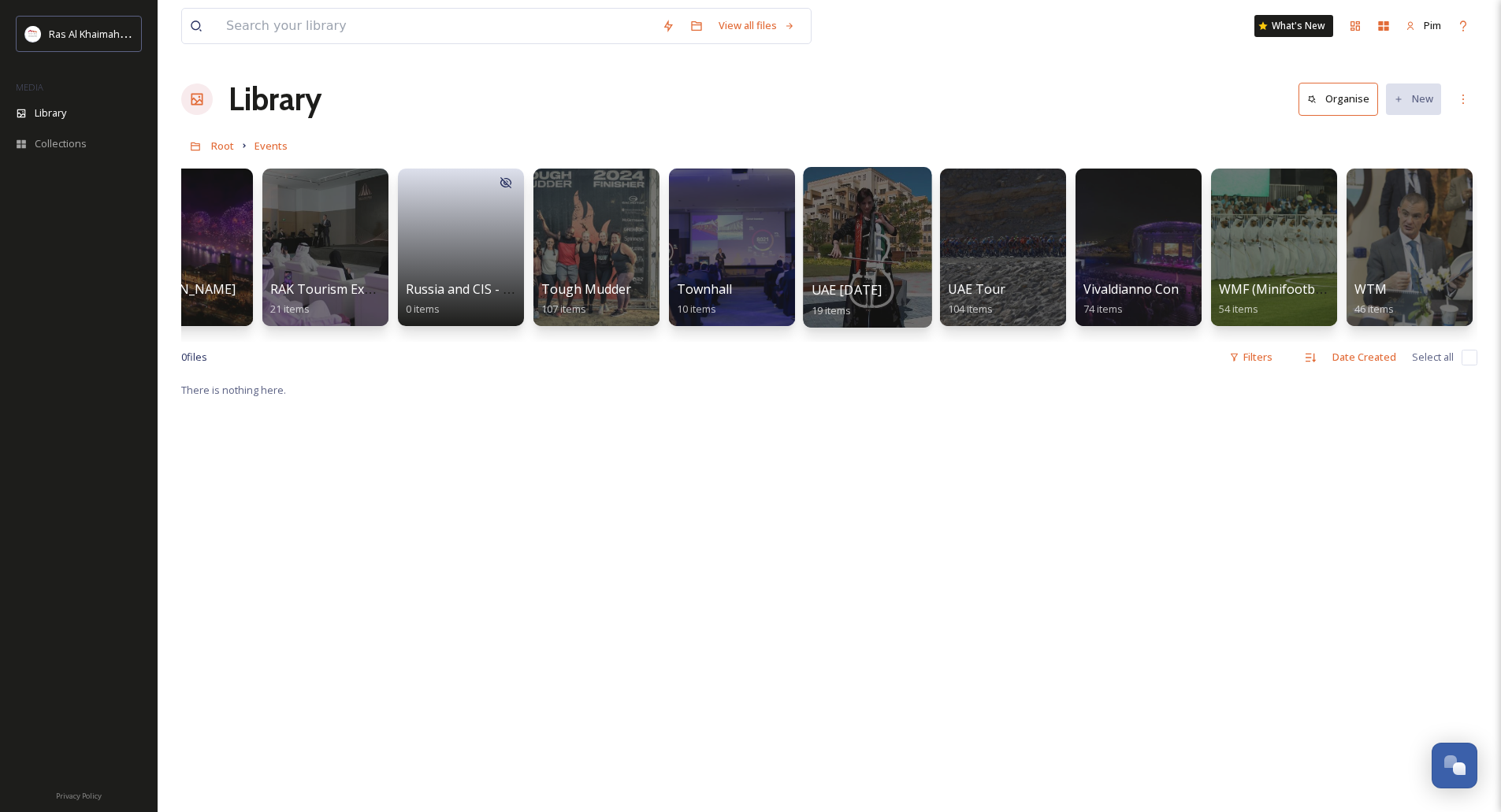
click at [880, 235] on div at bounding box center [867, 247] width 129 height 160
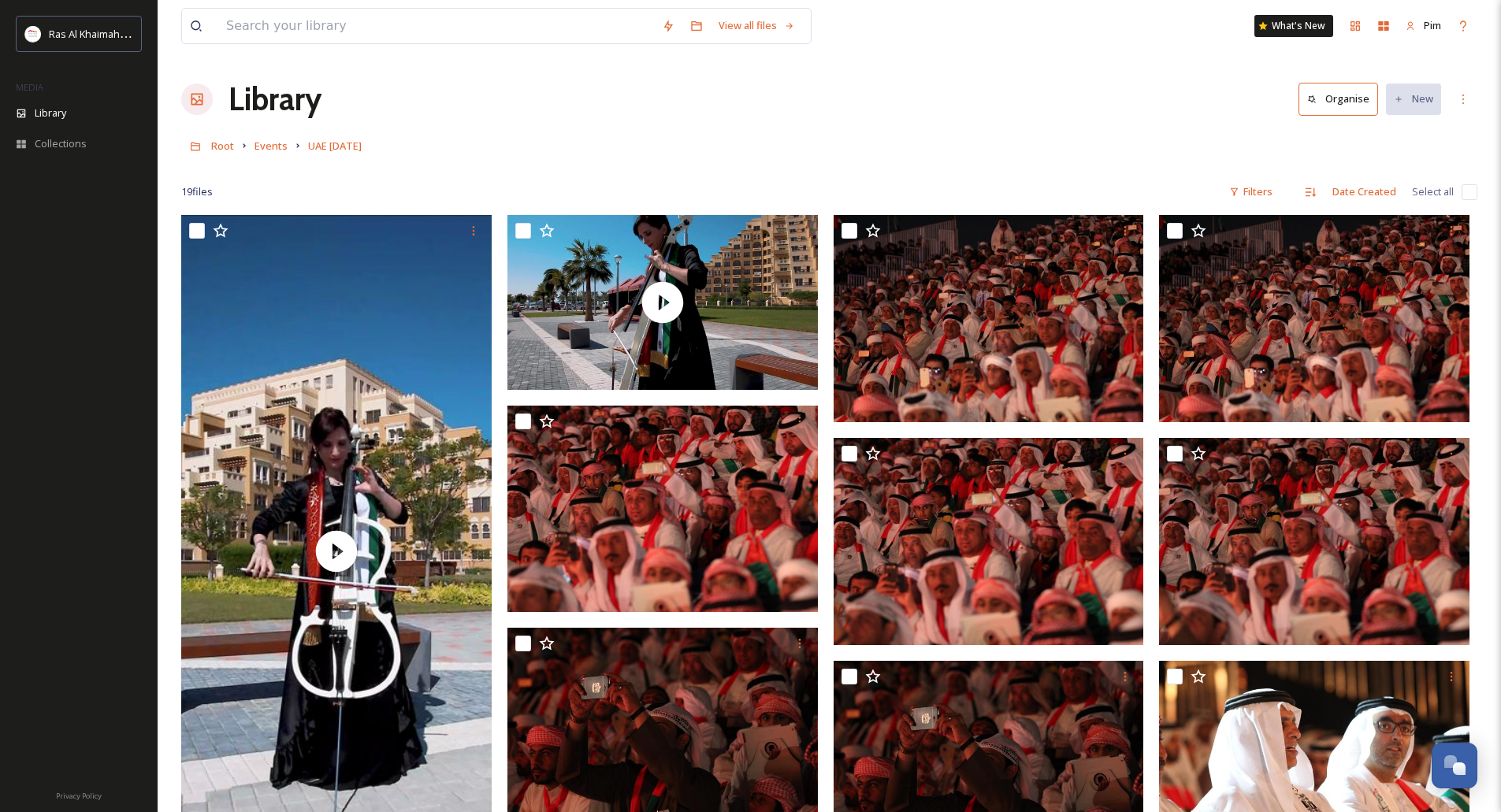
click at [234, 142] on div "Root Events UAE [DATE]" at bounding box center [829, 146] width 1296 height 30
click at [231, 143] on span "Root" at bounding box center [222, 145] width 23 height 14
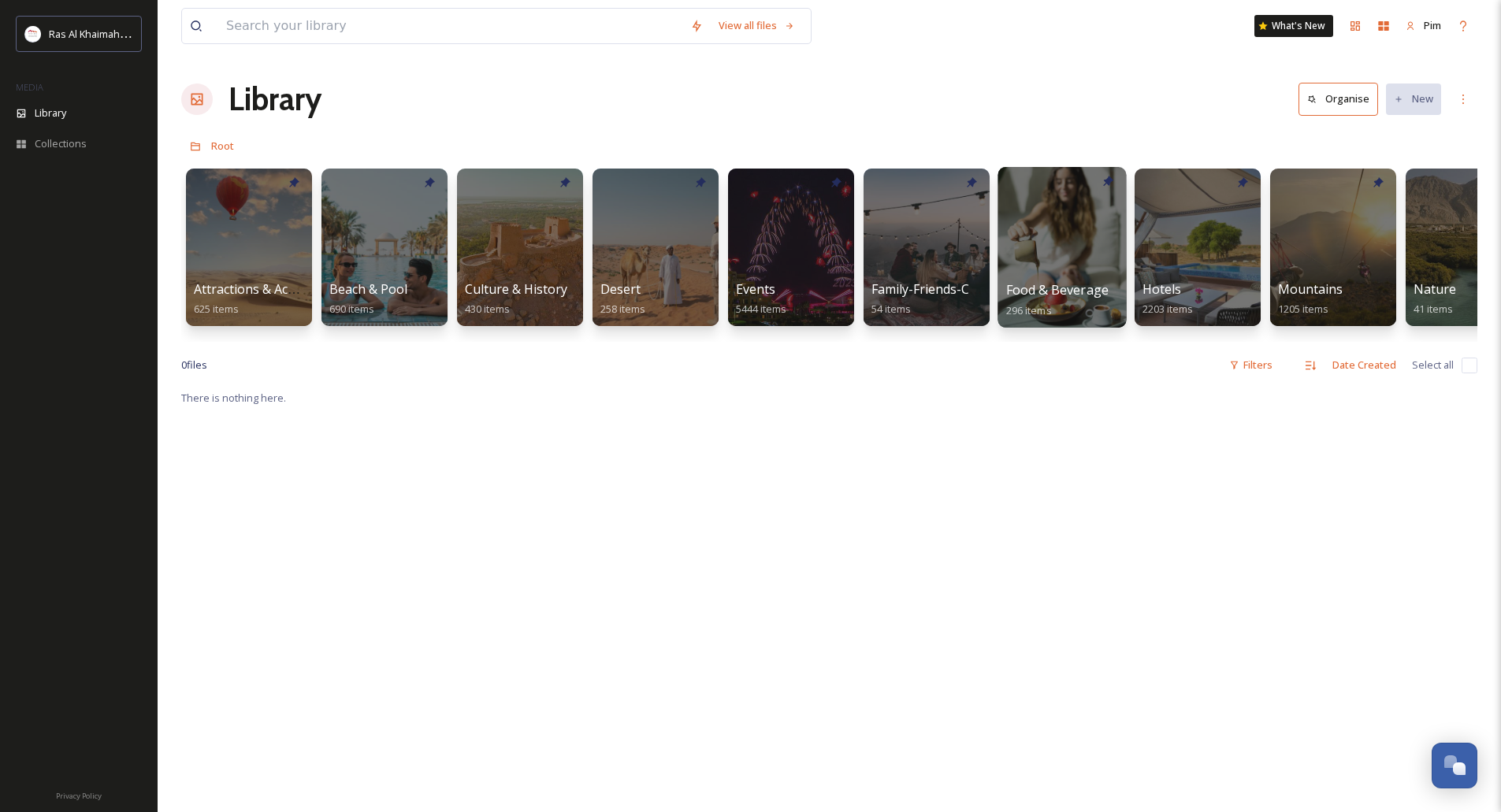
click at [1069, 251] on div at bounding box center [1061, 247] width 129 height 160
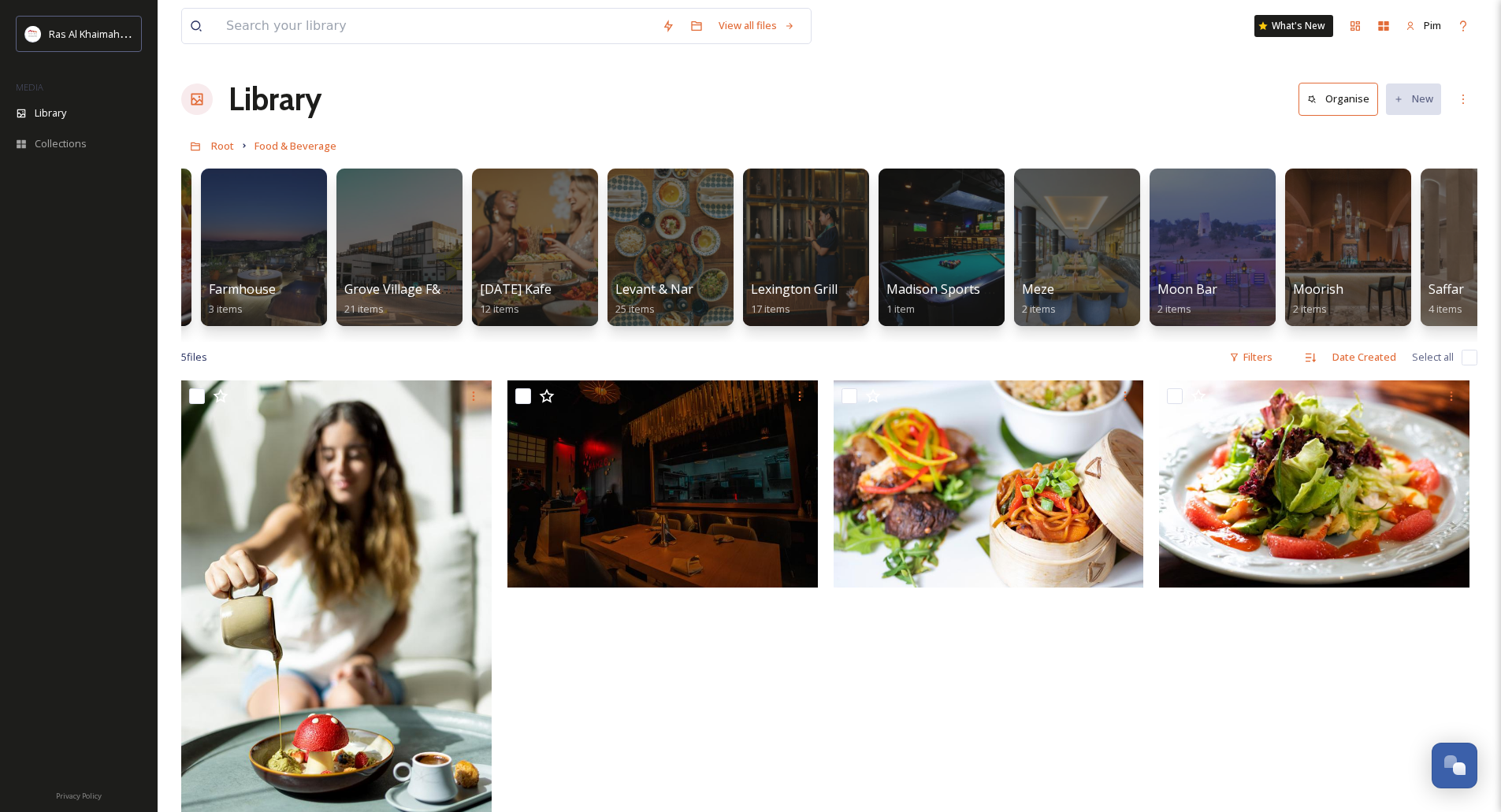
scroll to position [0, 938]
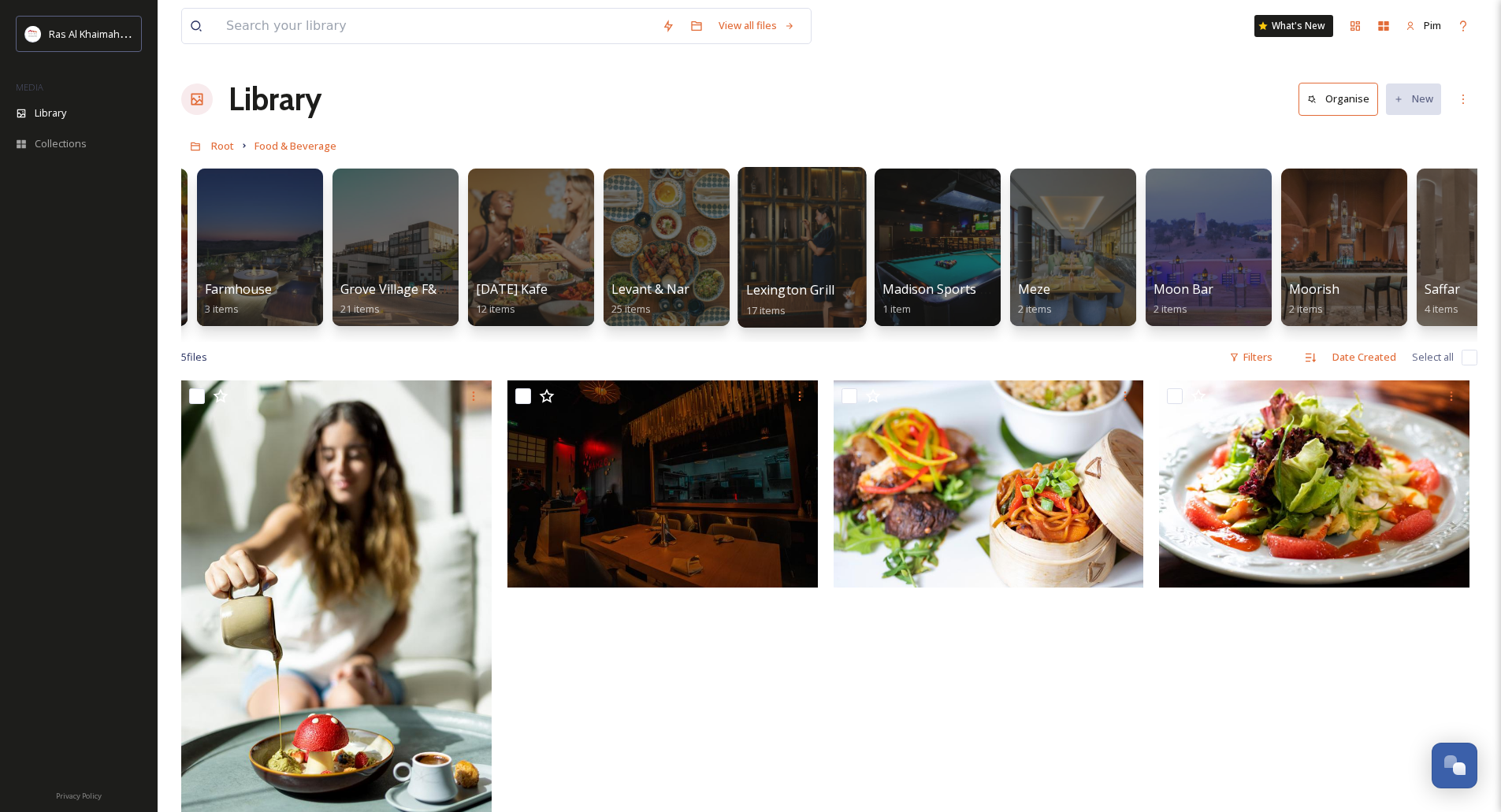
click at [797, 245] on div at bounding box center [802, 247] width 129 height 160
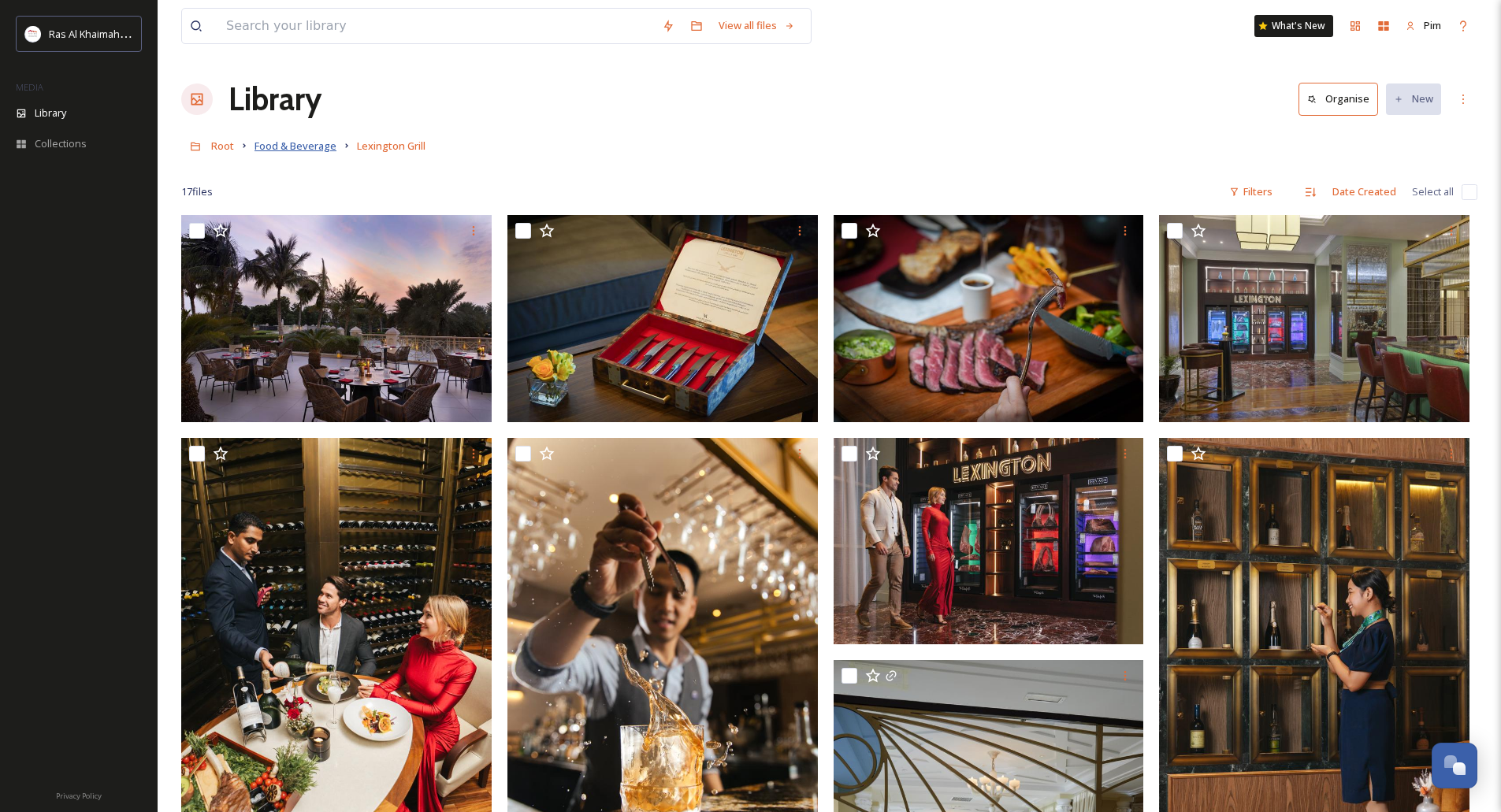
click at [284, 145] on span "Food & Beverage" at bounding box center [295, 145] width 82 height 14
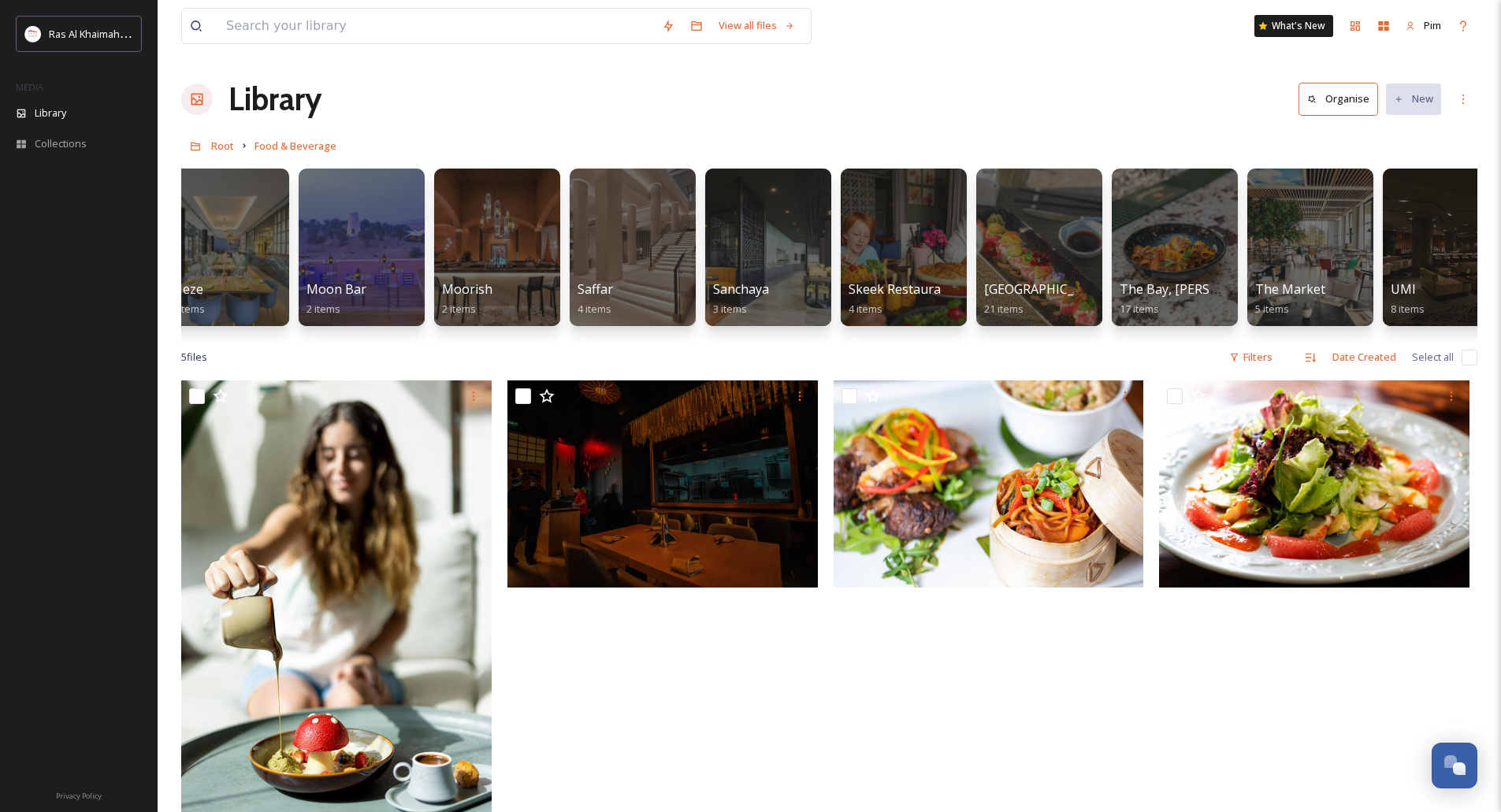
scroll to position [0, 1837]
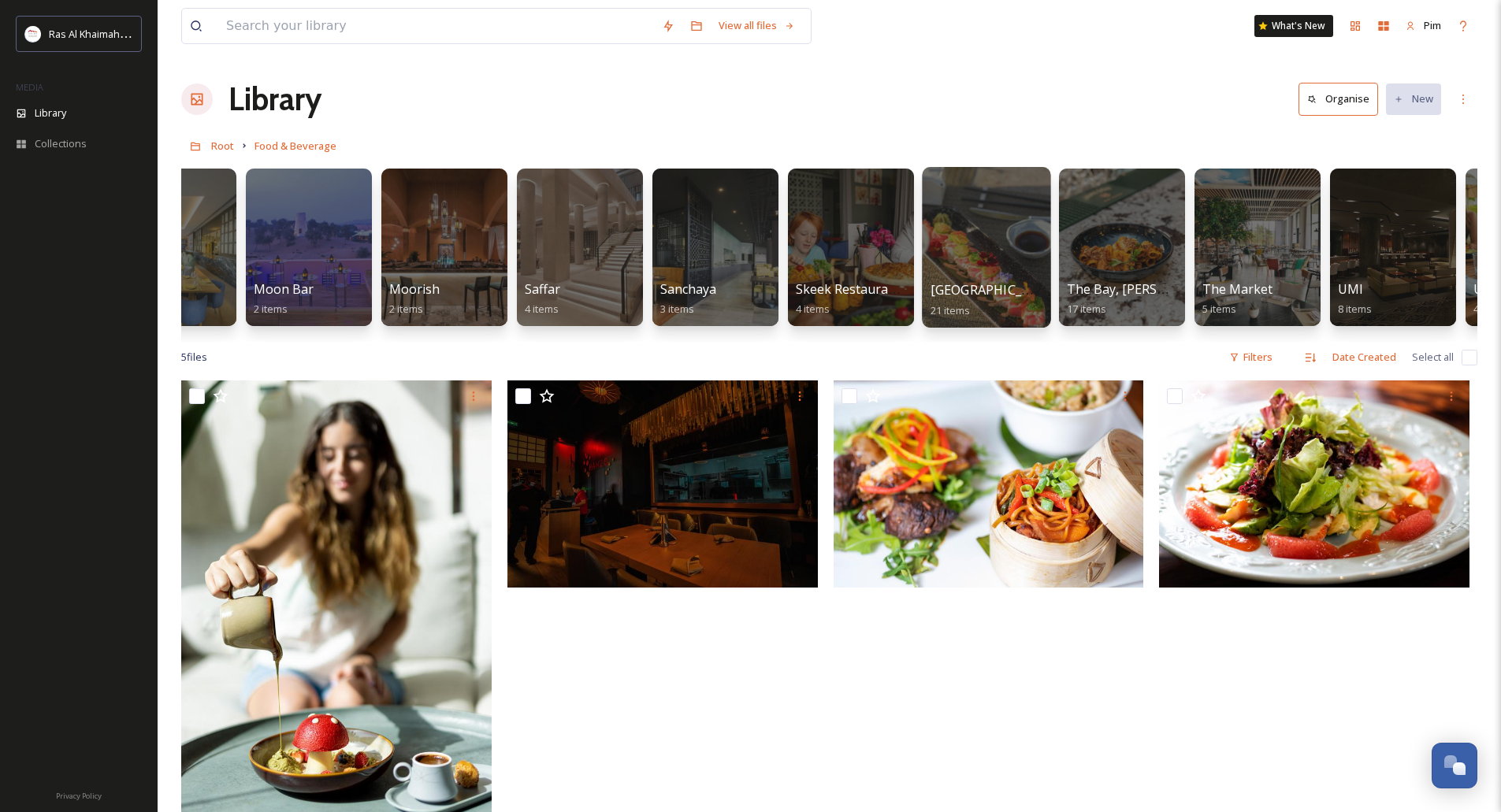
click at [1013, 245] on div at bounding box center [986, 247] width 129 height 160
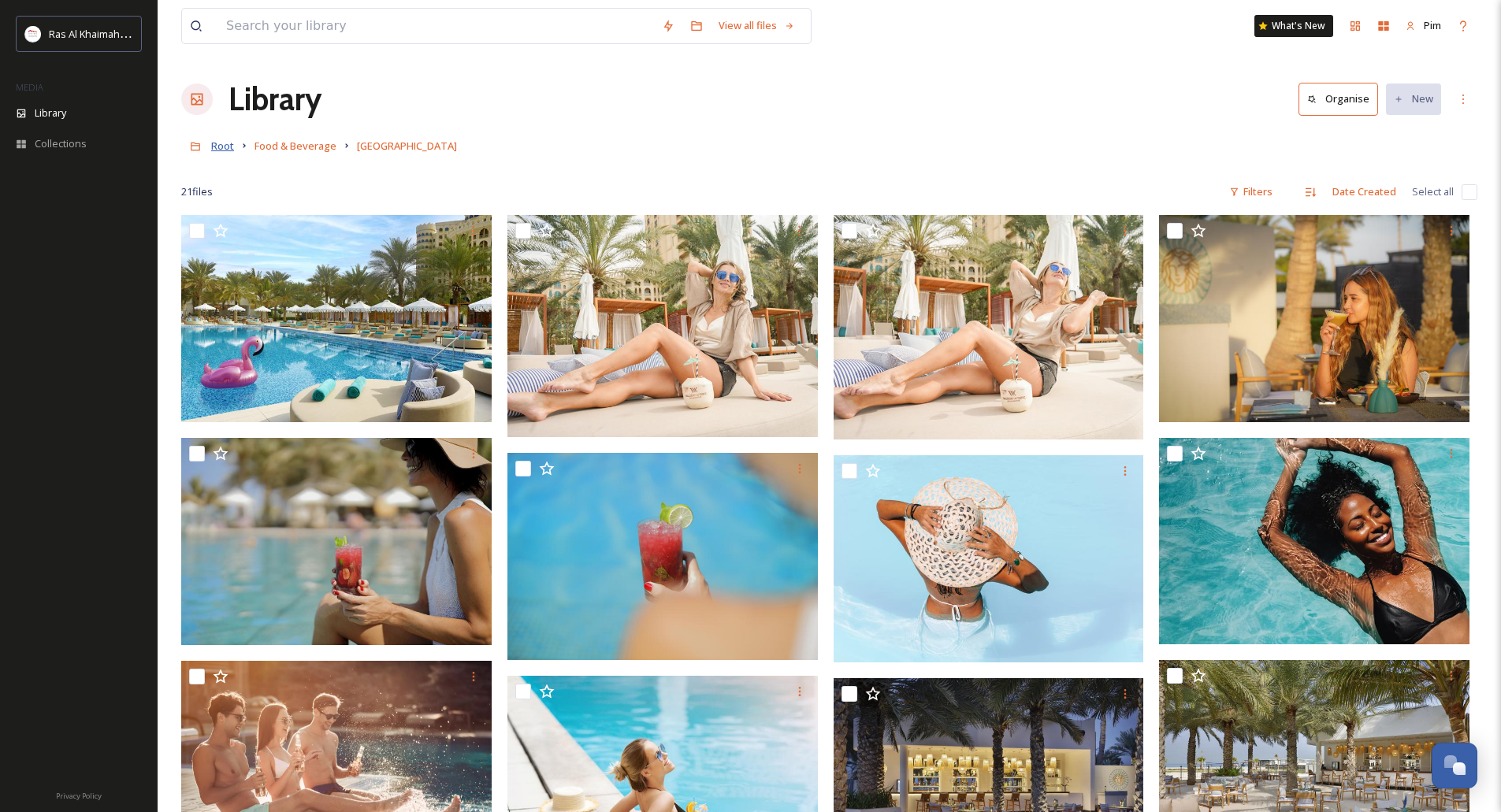
click at [217, 143] on span "Root" at bounding box center [222, 145] width 23 height 14
